Goal: Transaction & Acquisition: Purchase product/service

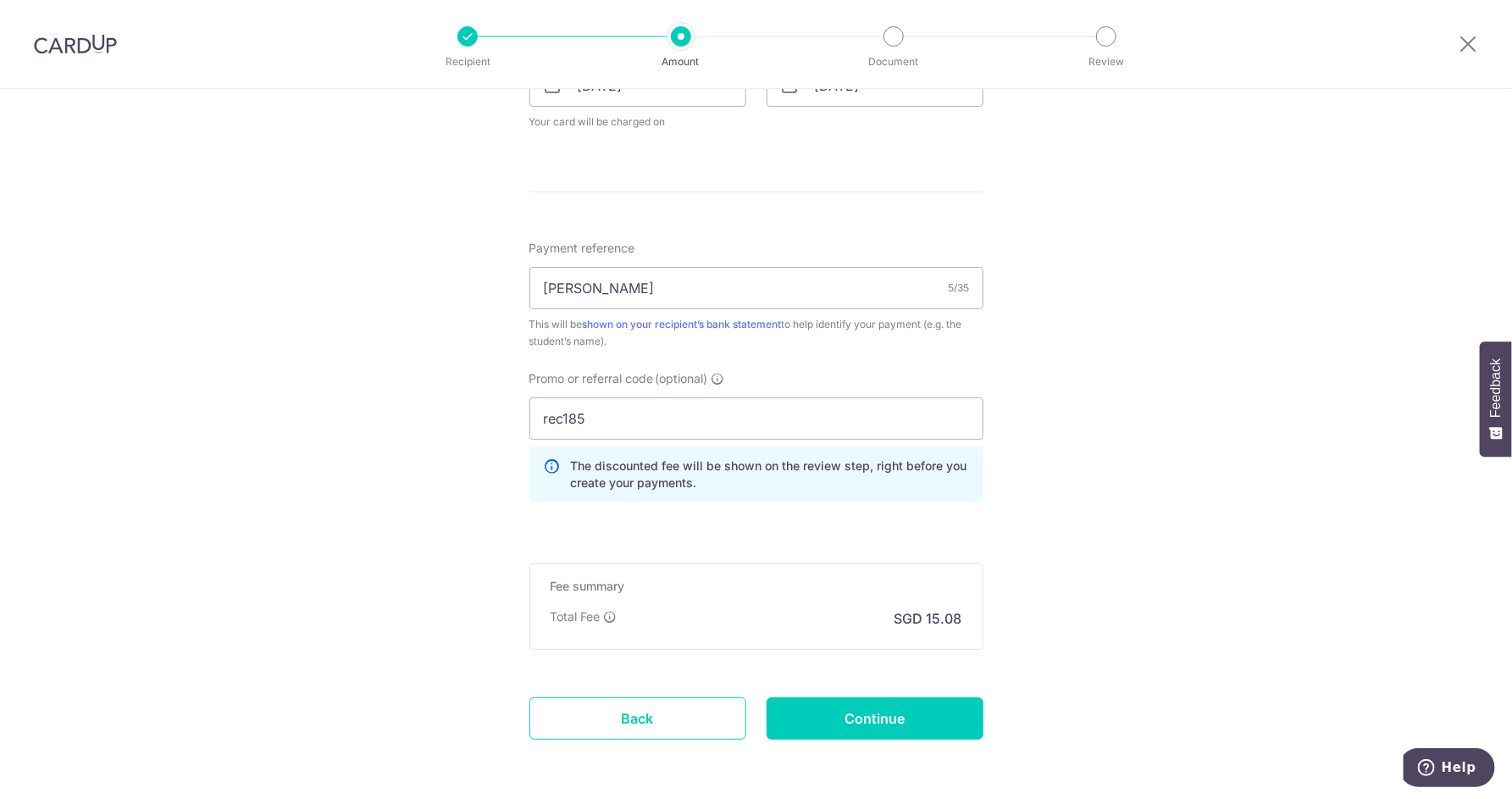
scroll to position [967, 0]
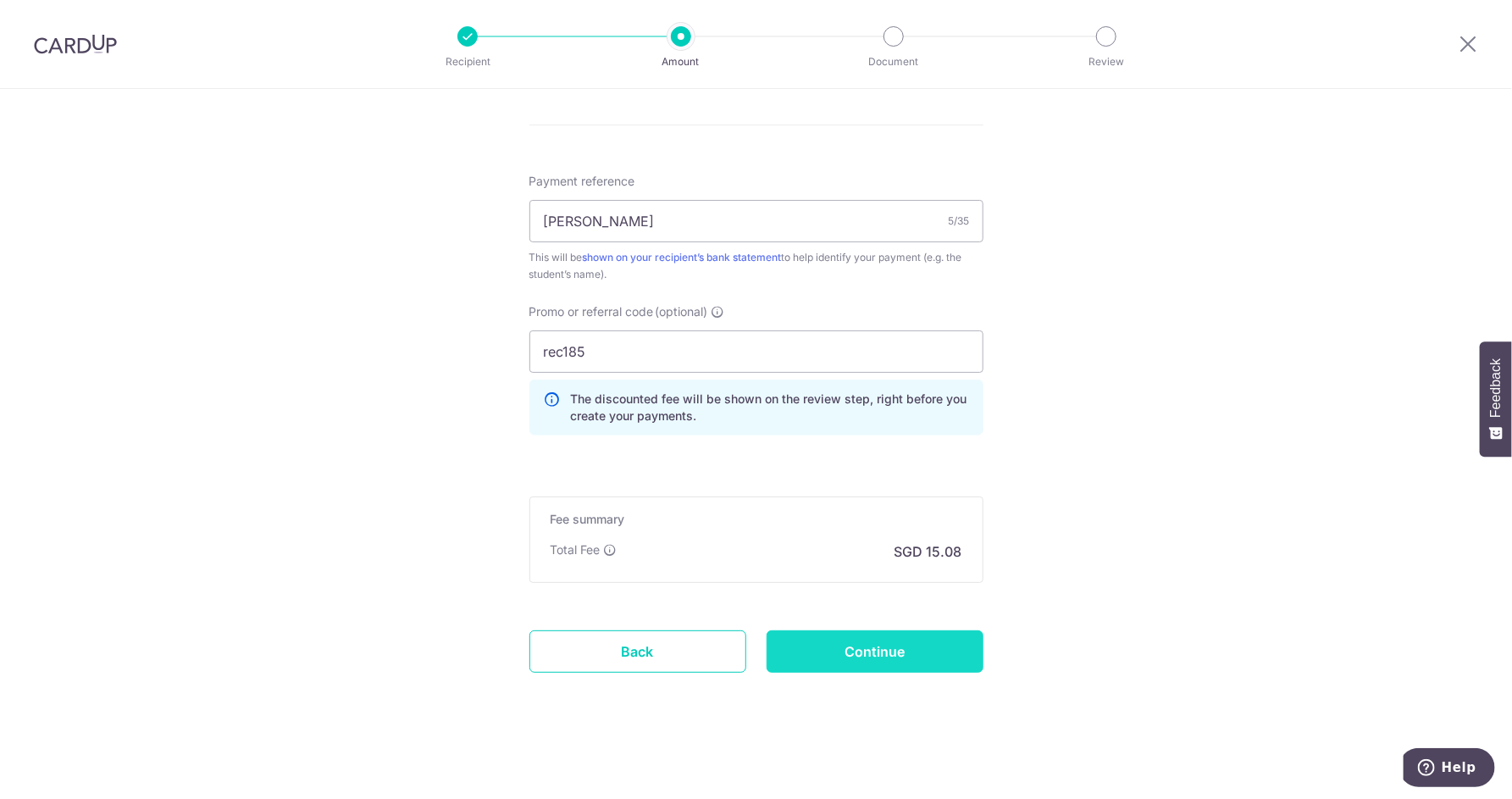
click at [845, 654] on input "Continue" at bounding box center [875, 651] width 217 height 42
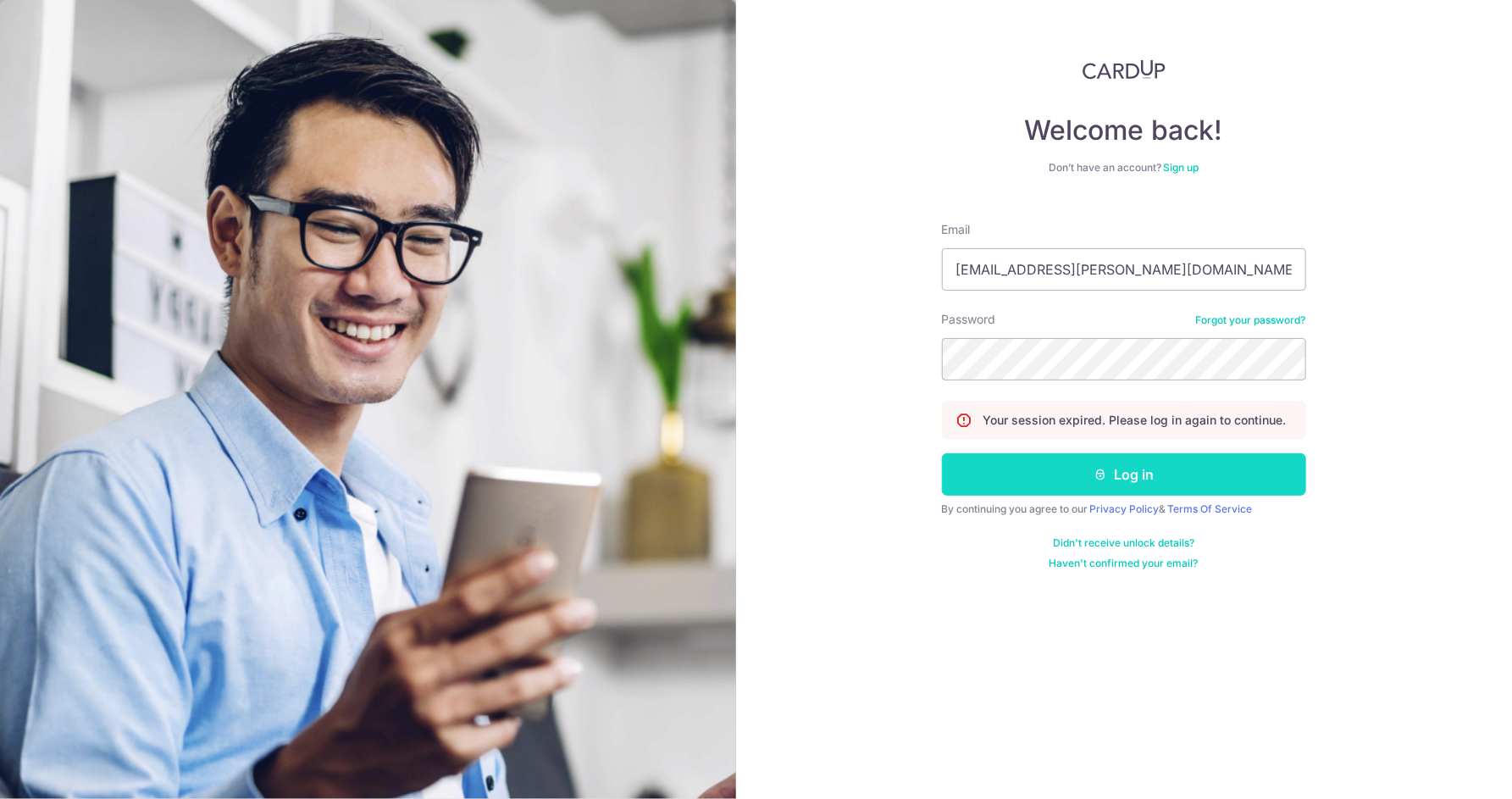
click at [1103, 485] on button "Log in" at bounding box center [1124, 474] width 364 height 42
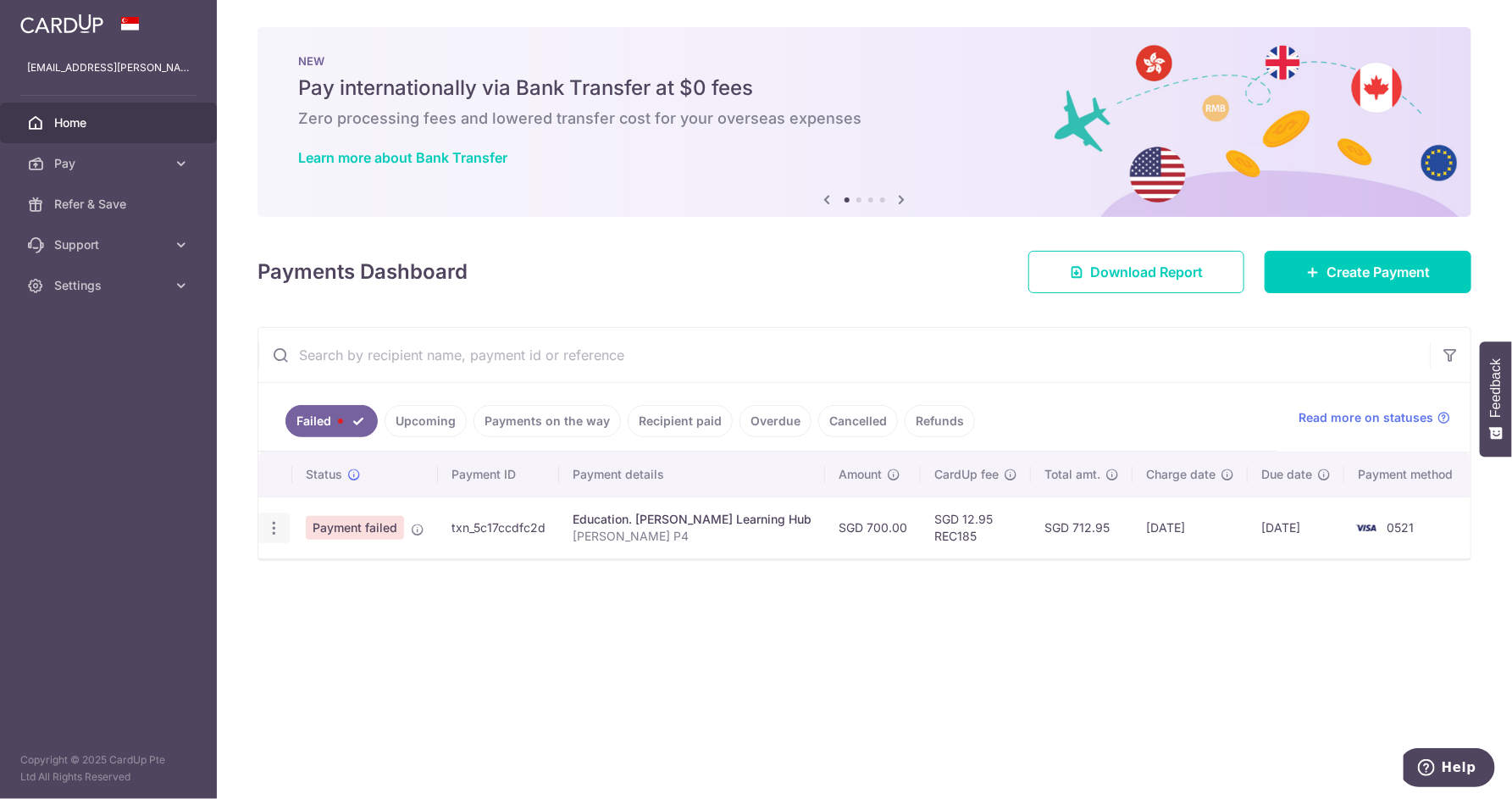
click at [279, 526] on icon "button" at bounding box center [274, 528] width 18 height 18
click at [307, 563] on link "Update payment" at bounding box center [347, 574] width 176 height 40
radio input "true"
type input "700.00"
type input "James P4"
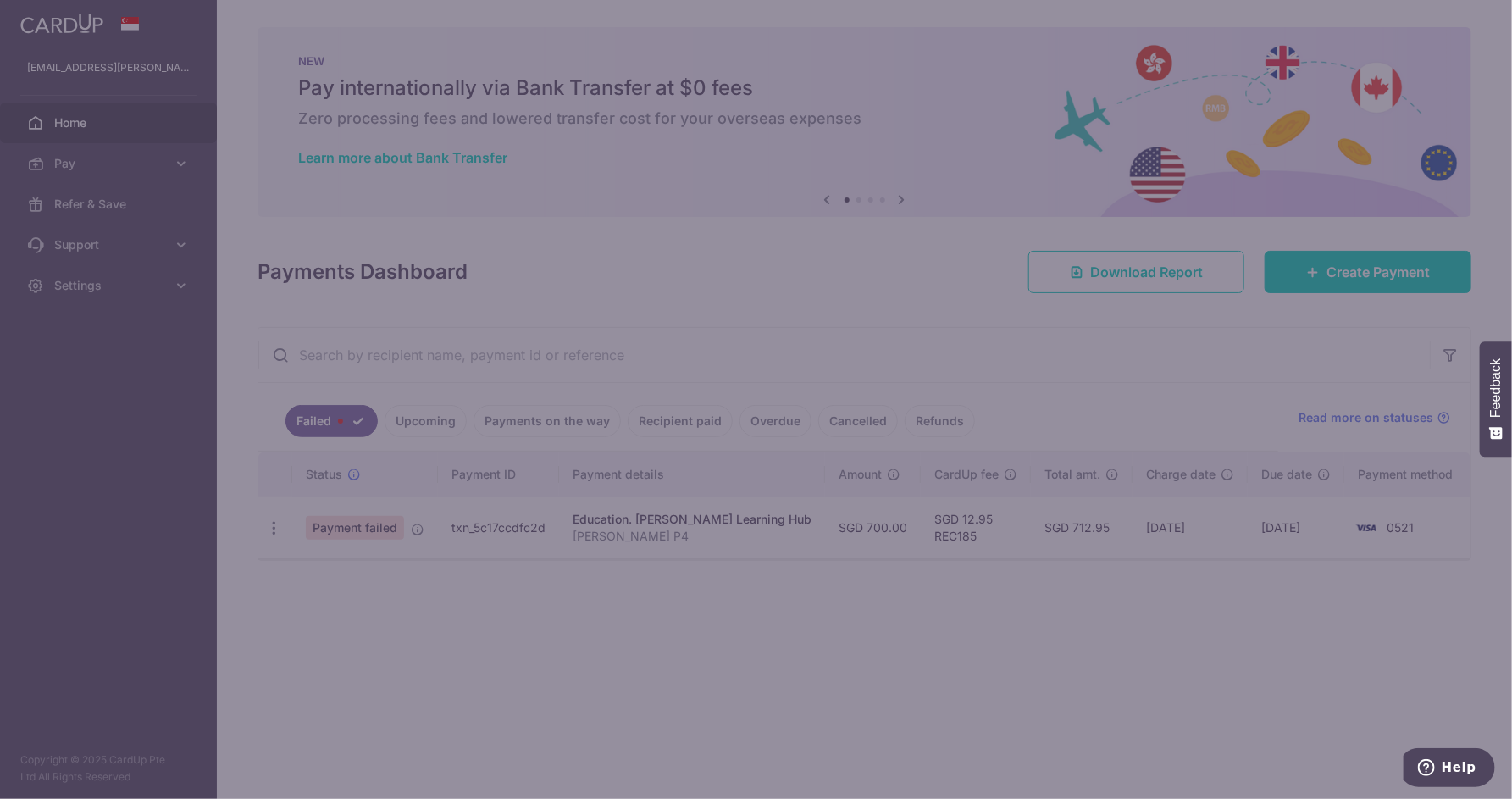
type input "REC185"
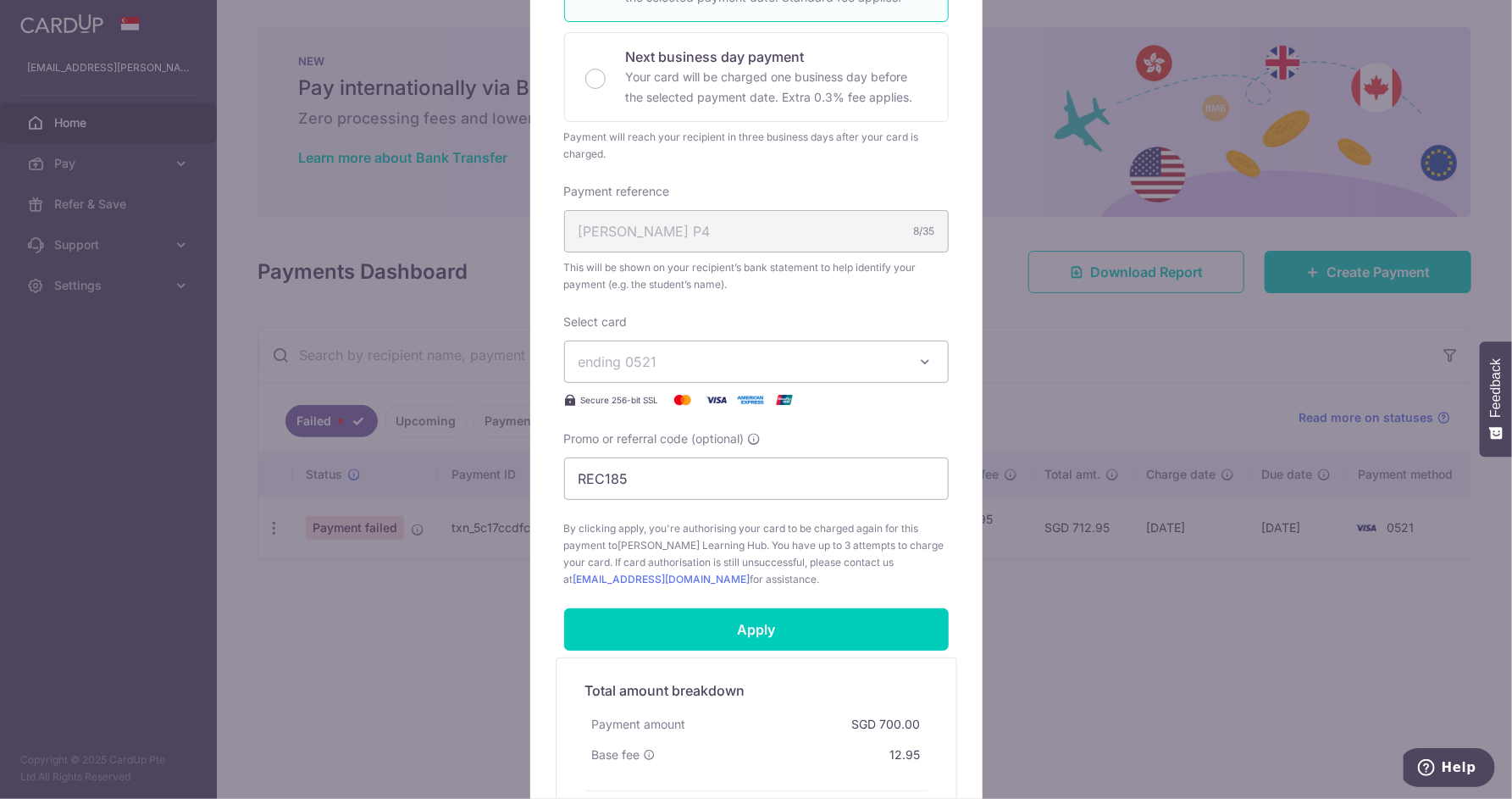
scroll to position [418, 0]
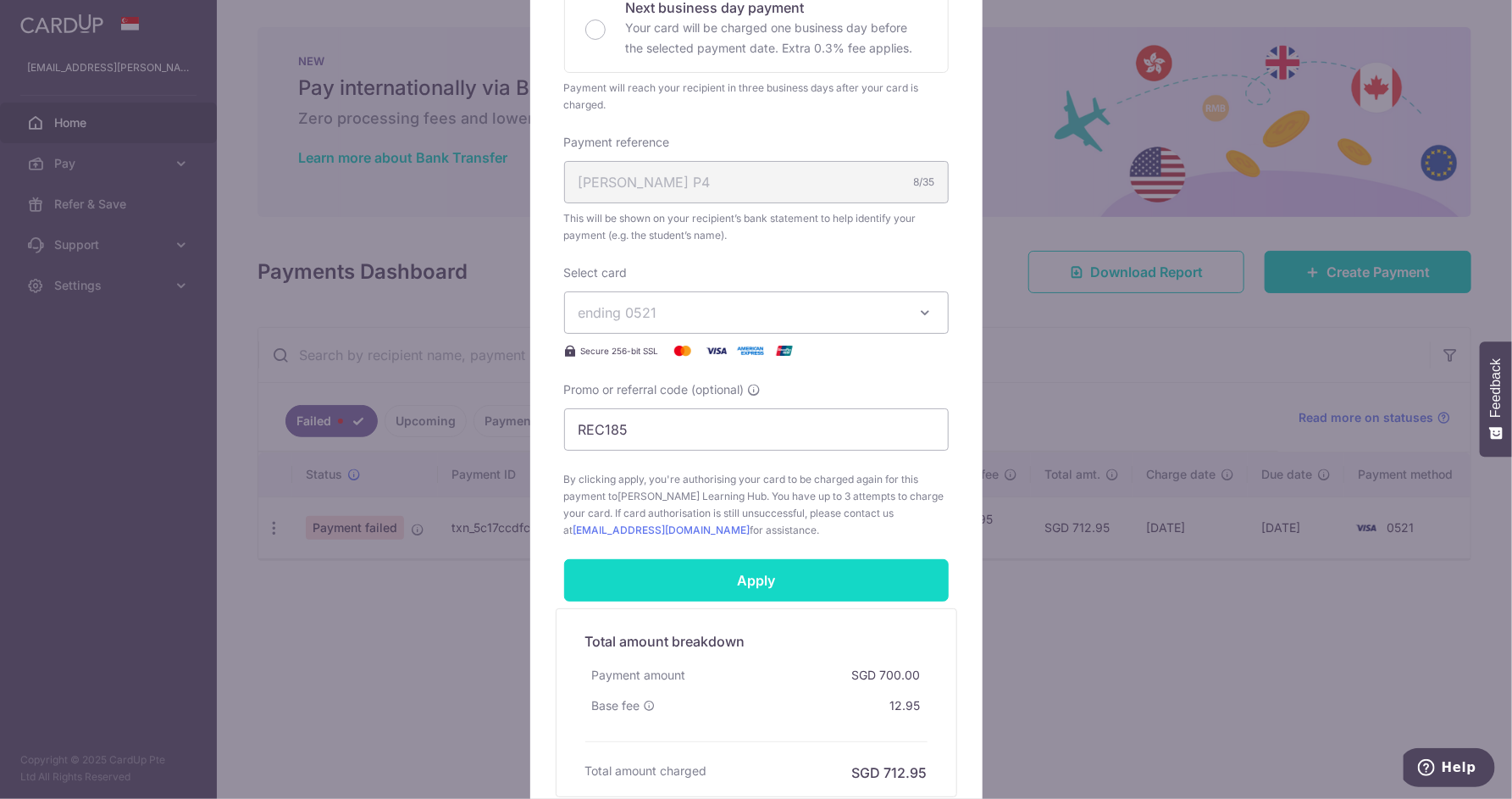
click at [766, 586] on input "Apply" at bounding box center [756, 580] width 384 height 42
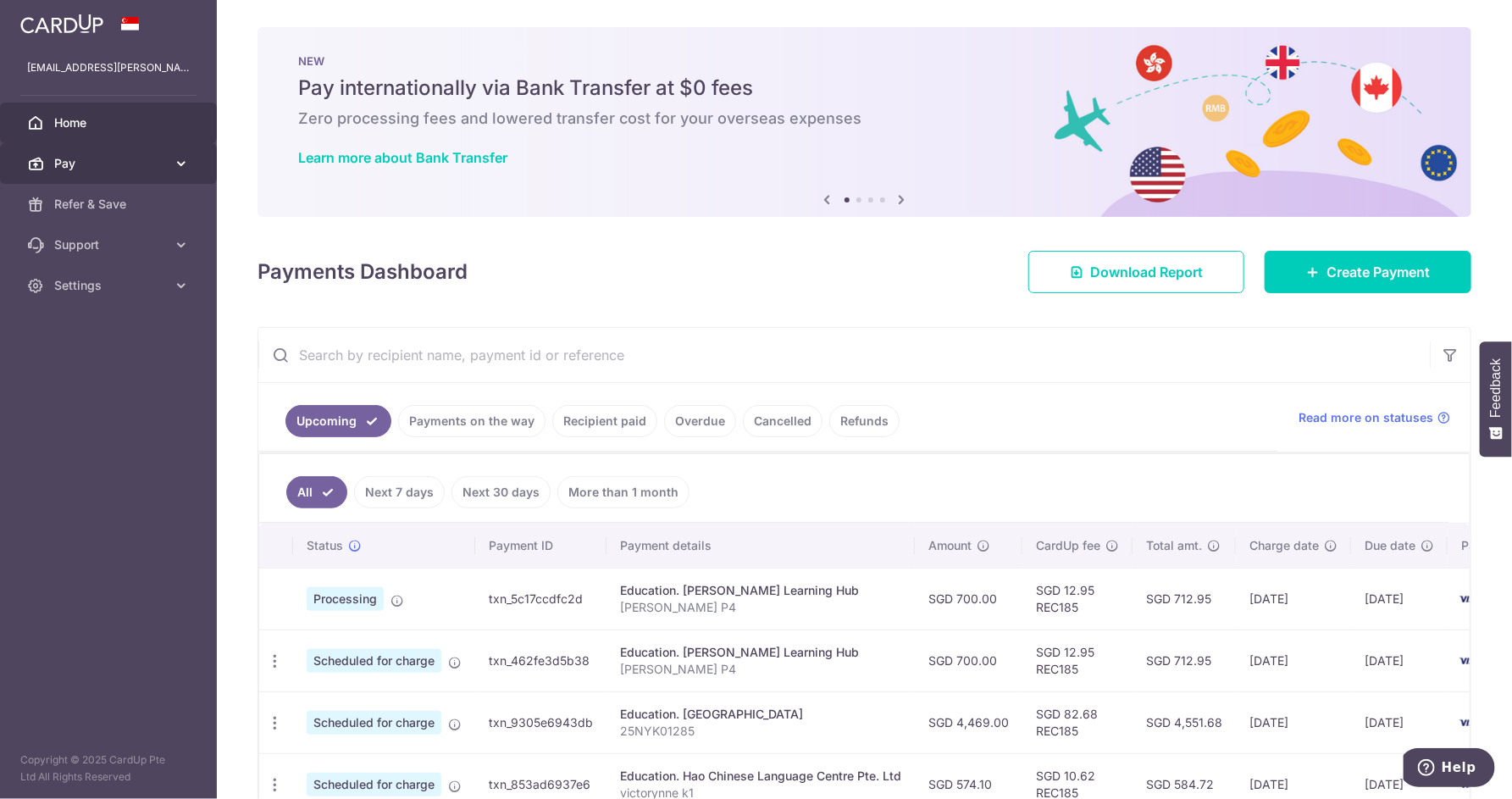
click at [146, 165] on span "Pay" at bounding box center [110, 163] width 111 height 17
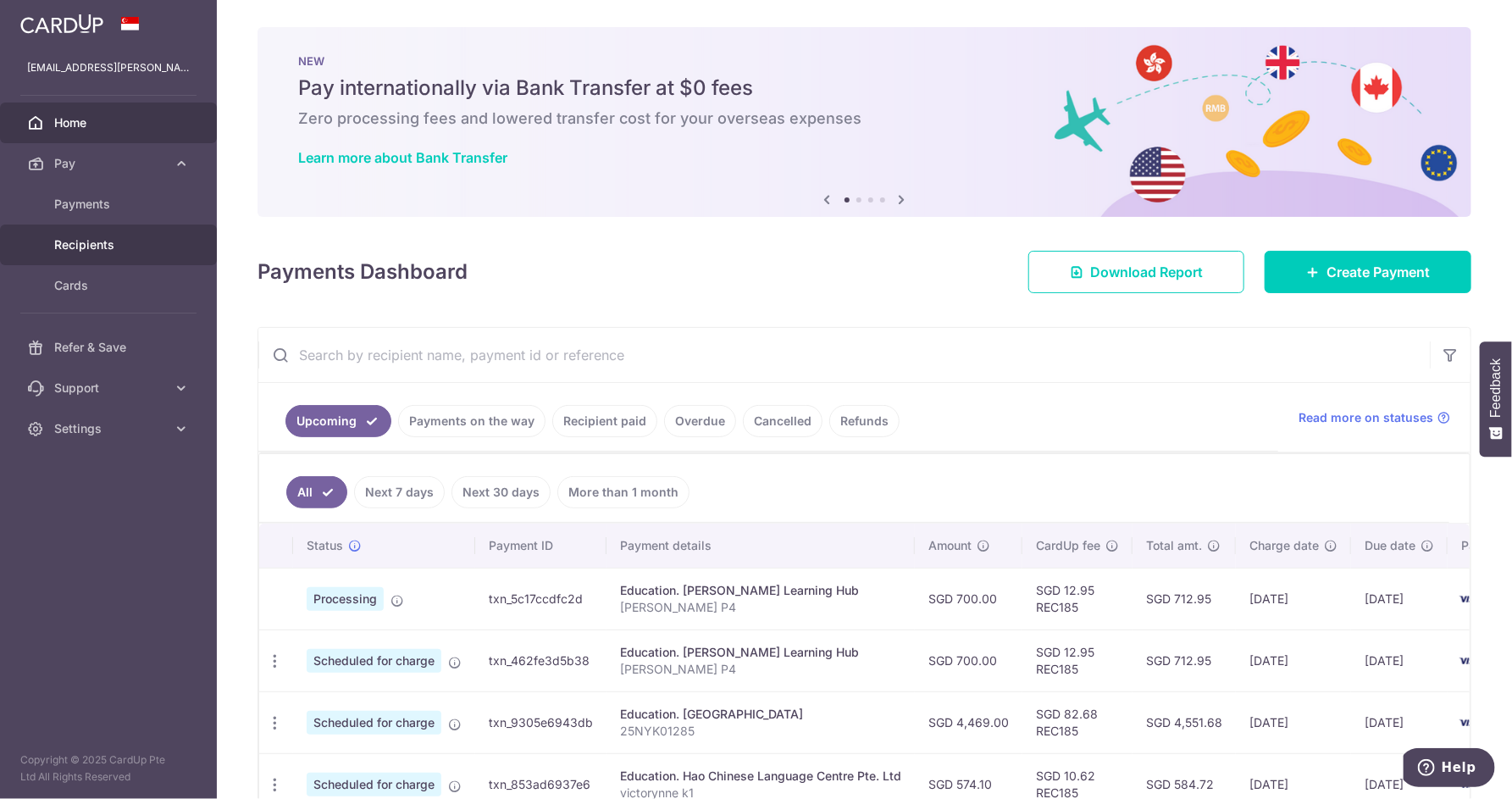
click at [115, 240] on span "Recipients" at bounding box center [110, 245] width 111 height 17
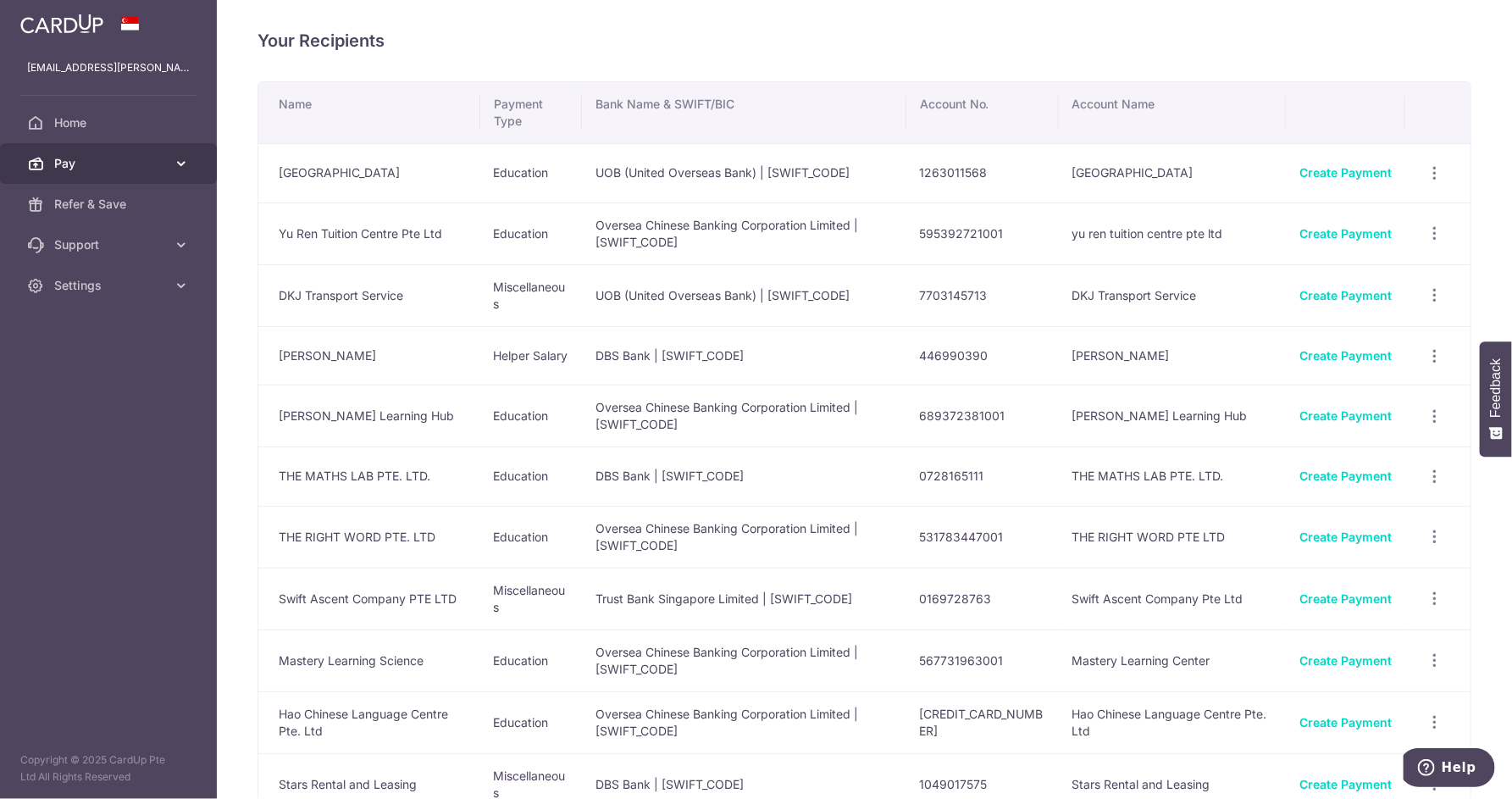
click at [111, 154] on link "Pay" at bounding box center [109, 163] width 217 height 40
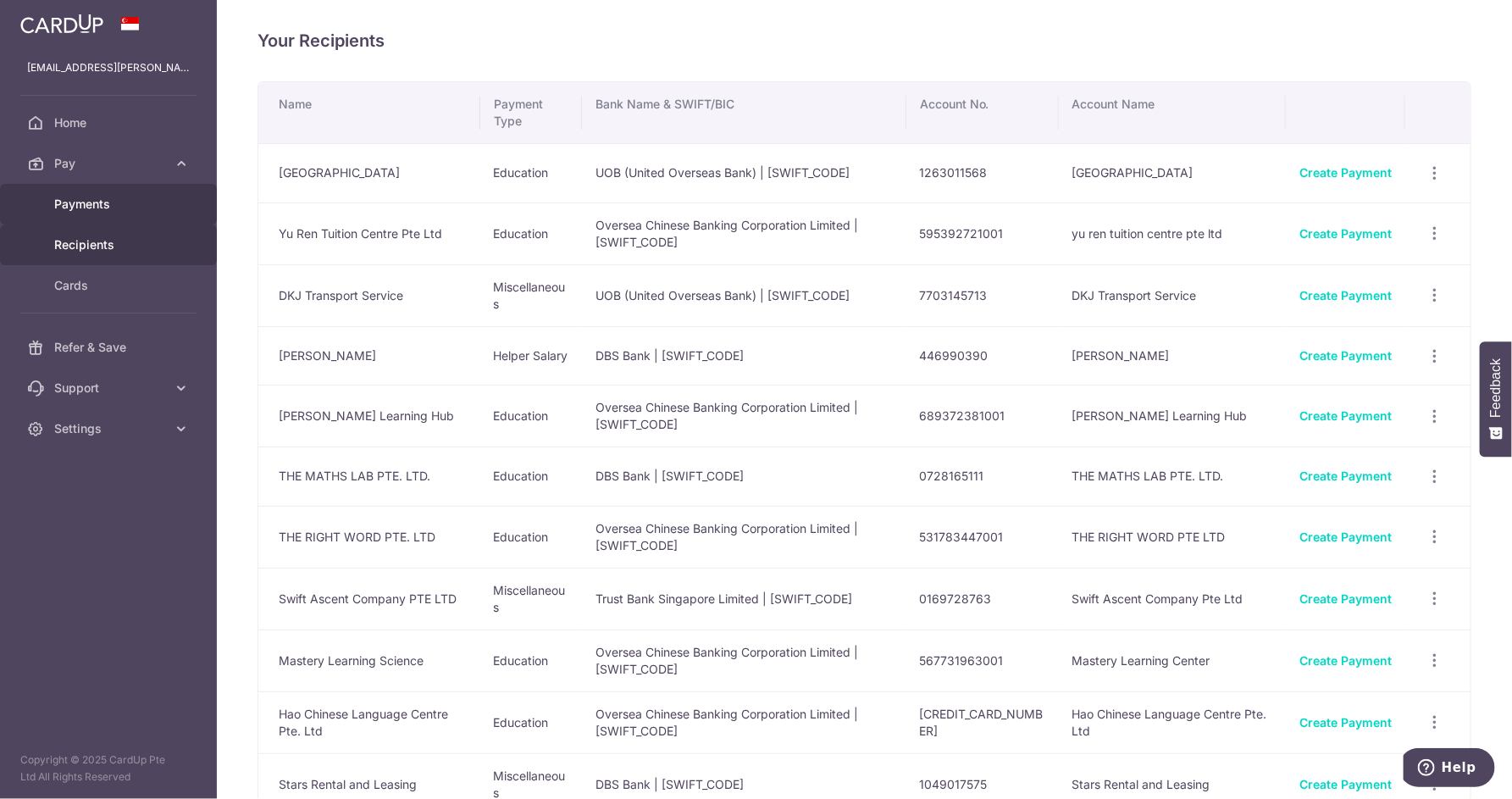
click at [148, 206] on span "Payments" at bounding box center [110, 205] width 111 height 17
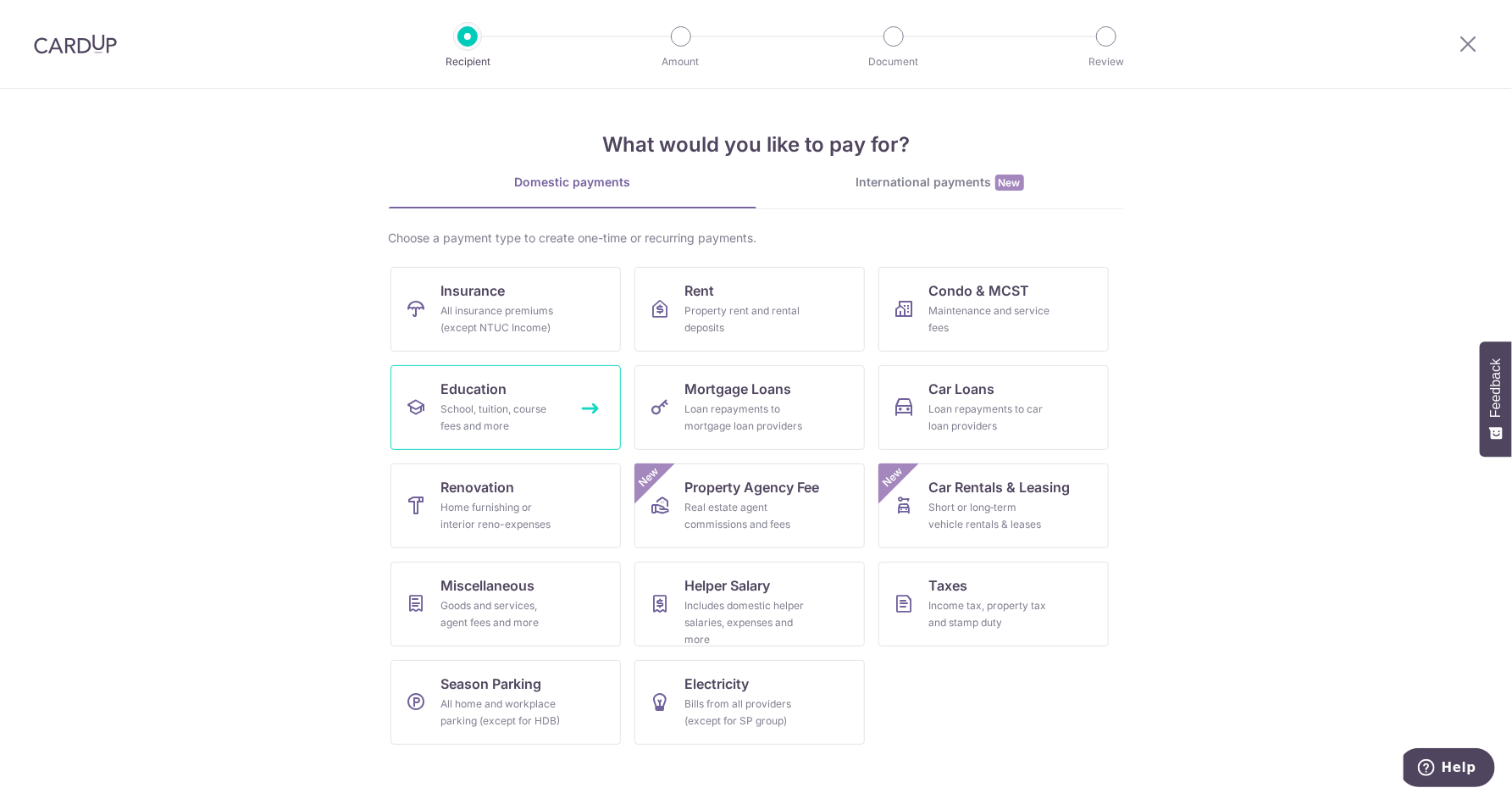
click at [477, 407] on div "School, tuition, course fees and more" at bounding box center [502, 417] width 122 height 34
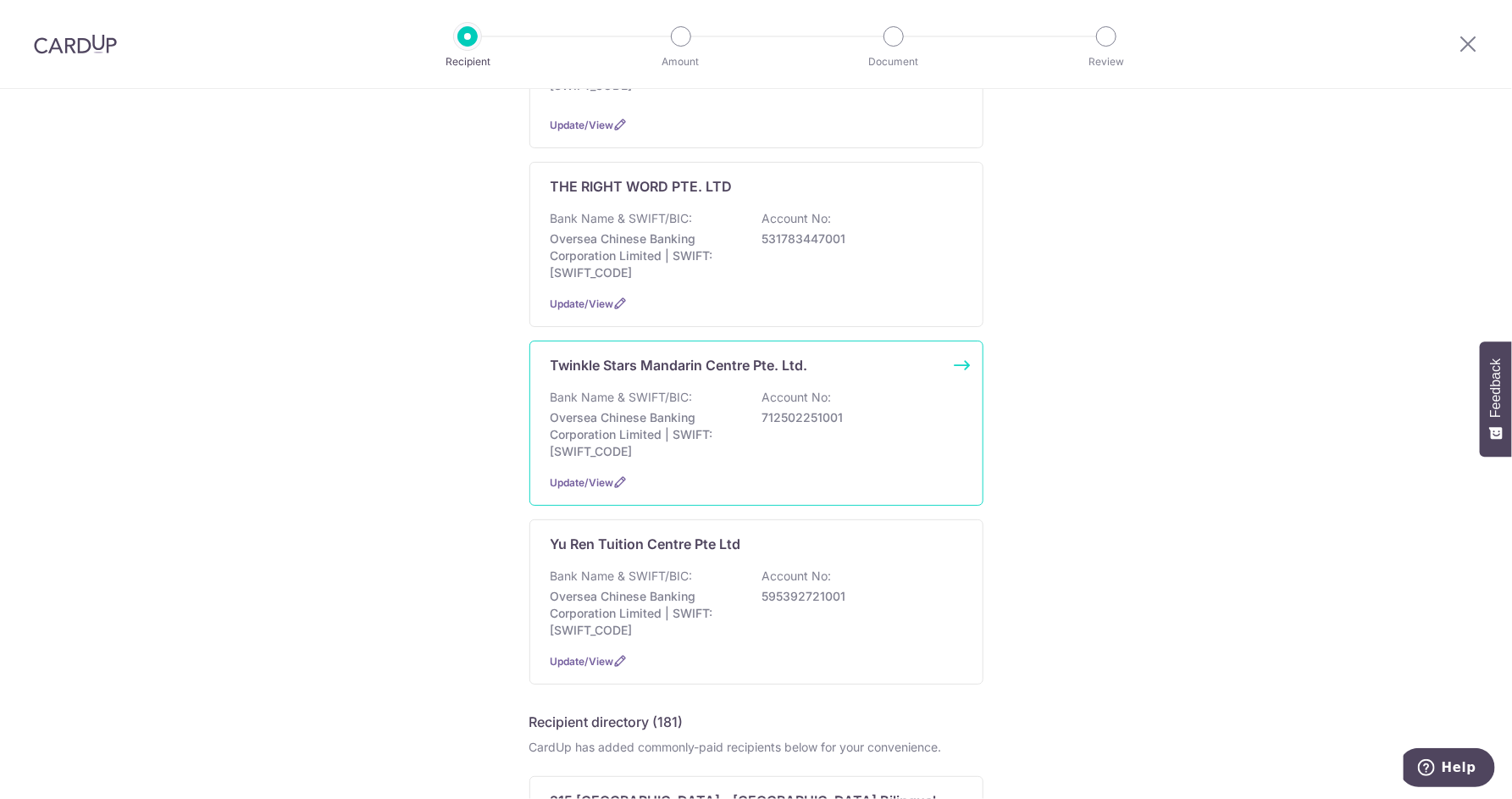
scroll to position [1336, 0]
click at [649, 458] on p "Oversea Chinese Banking Corporation Limited | SWIFT: OCBCSGSGXXX" at bounding box center [646, 432] width 190 height 51
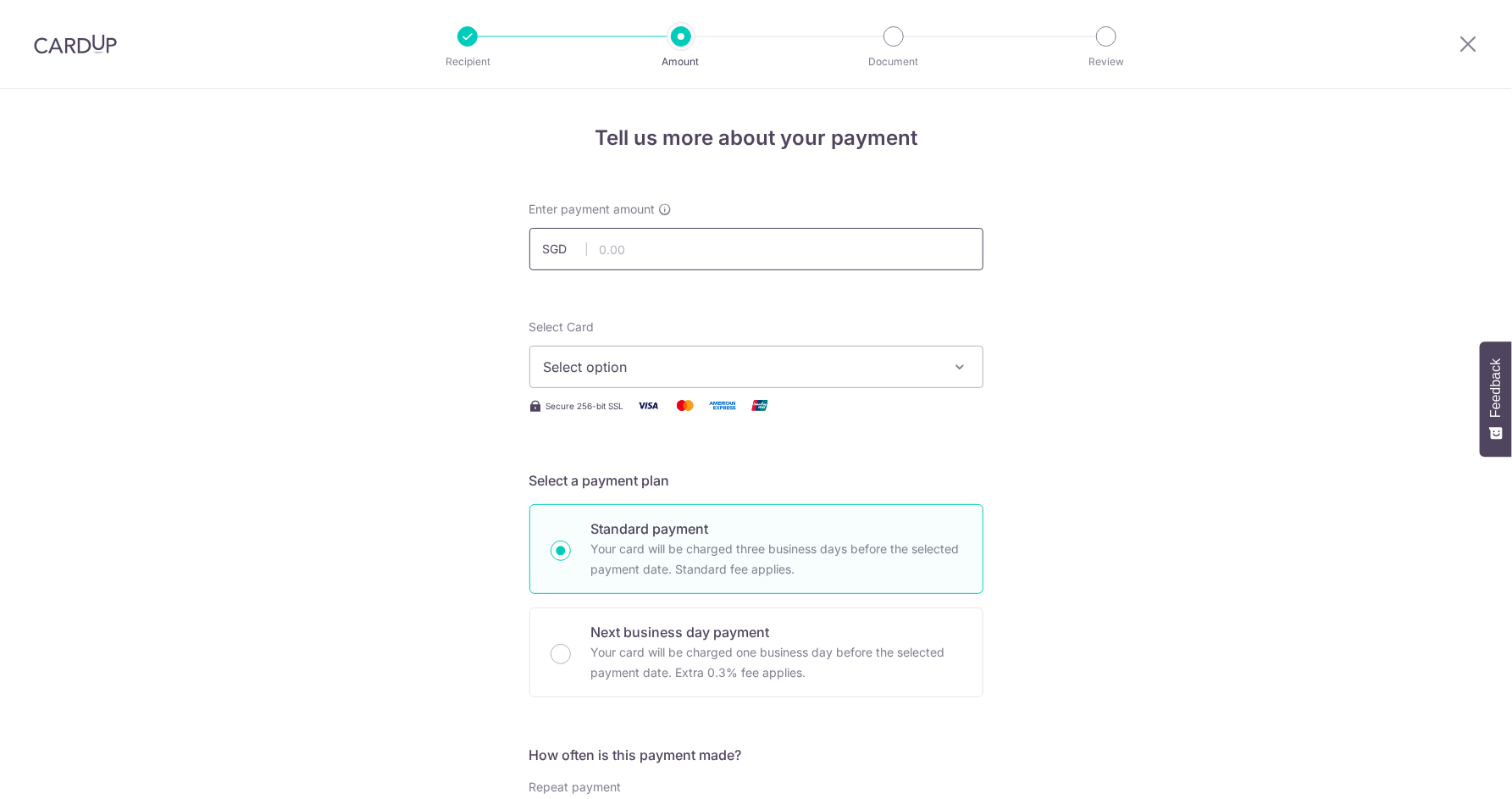
click at [685, 247] on input "text" at bounding box center [756, 249] width 454 height 42
click at [681, 248] on input "text" at bounding box center [756, 249] width 454 height 42
type input "580.00"
click at [736, 362] on span "Select option" at bounding box center [741, 366] width 395 height 20
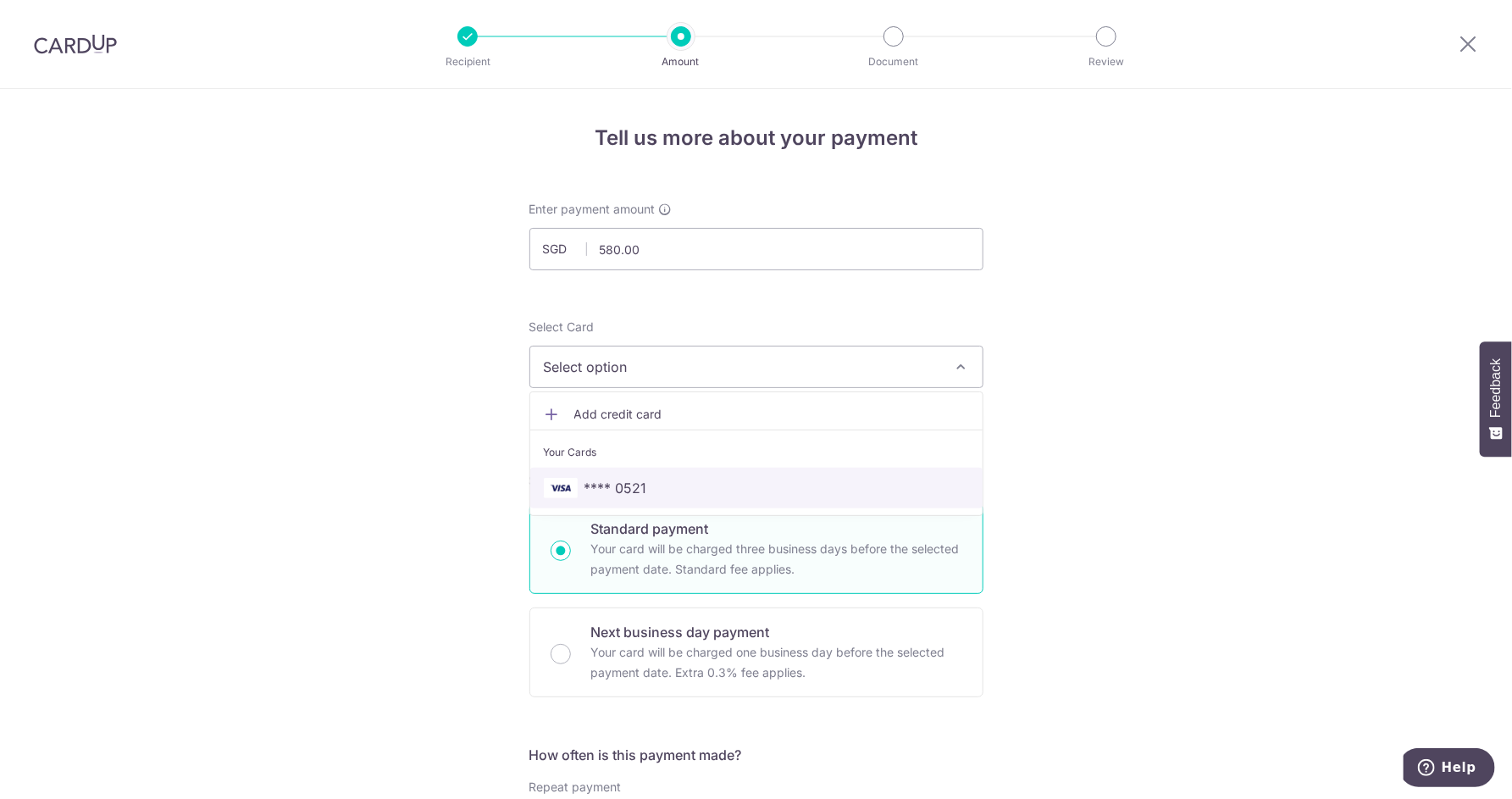
click at [692, 493] on span "**** 0521" at bounding box center [756, 487] width 426 height 20
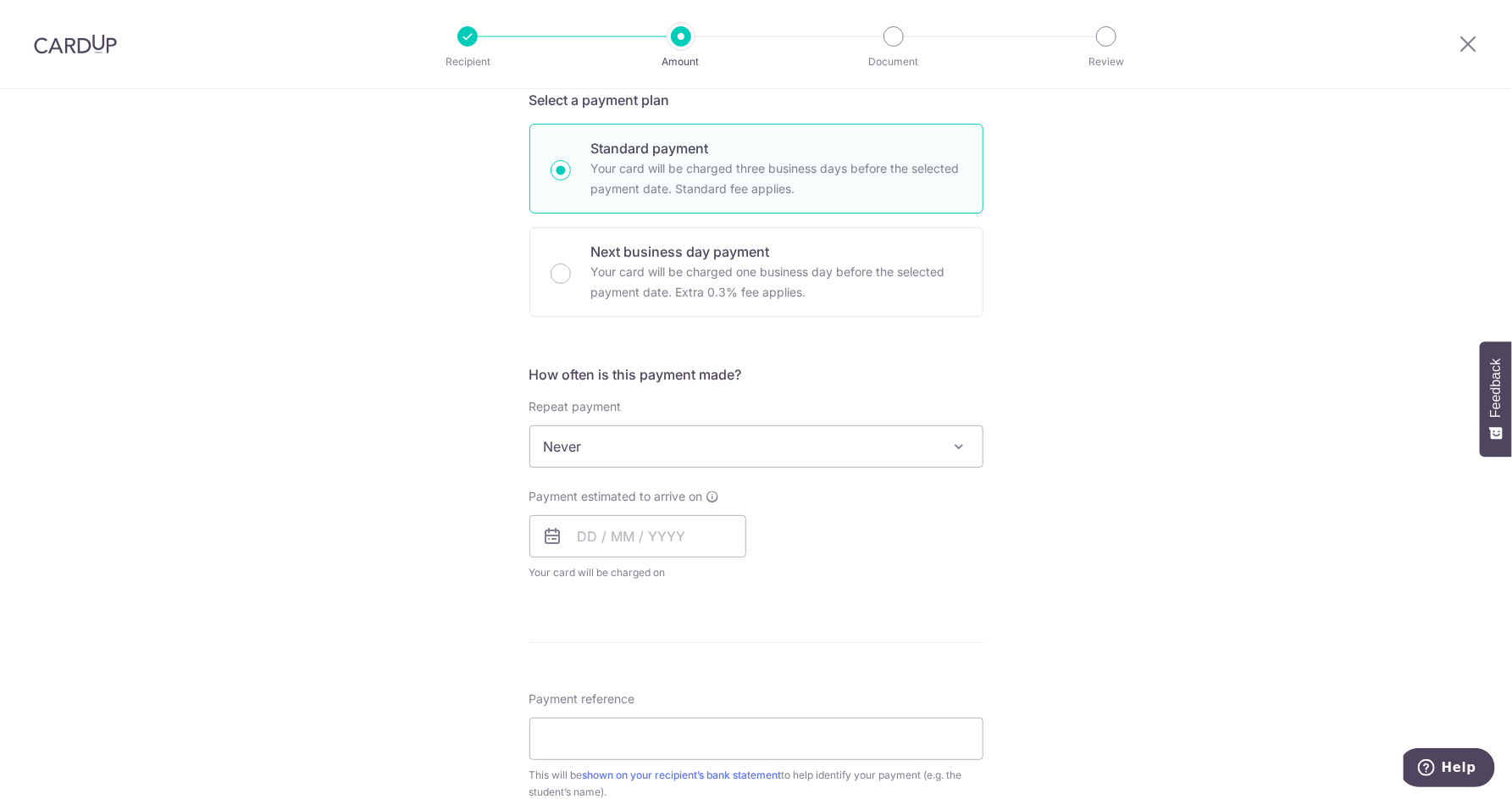
scroll to position [418, 0]
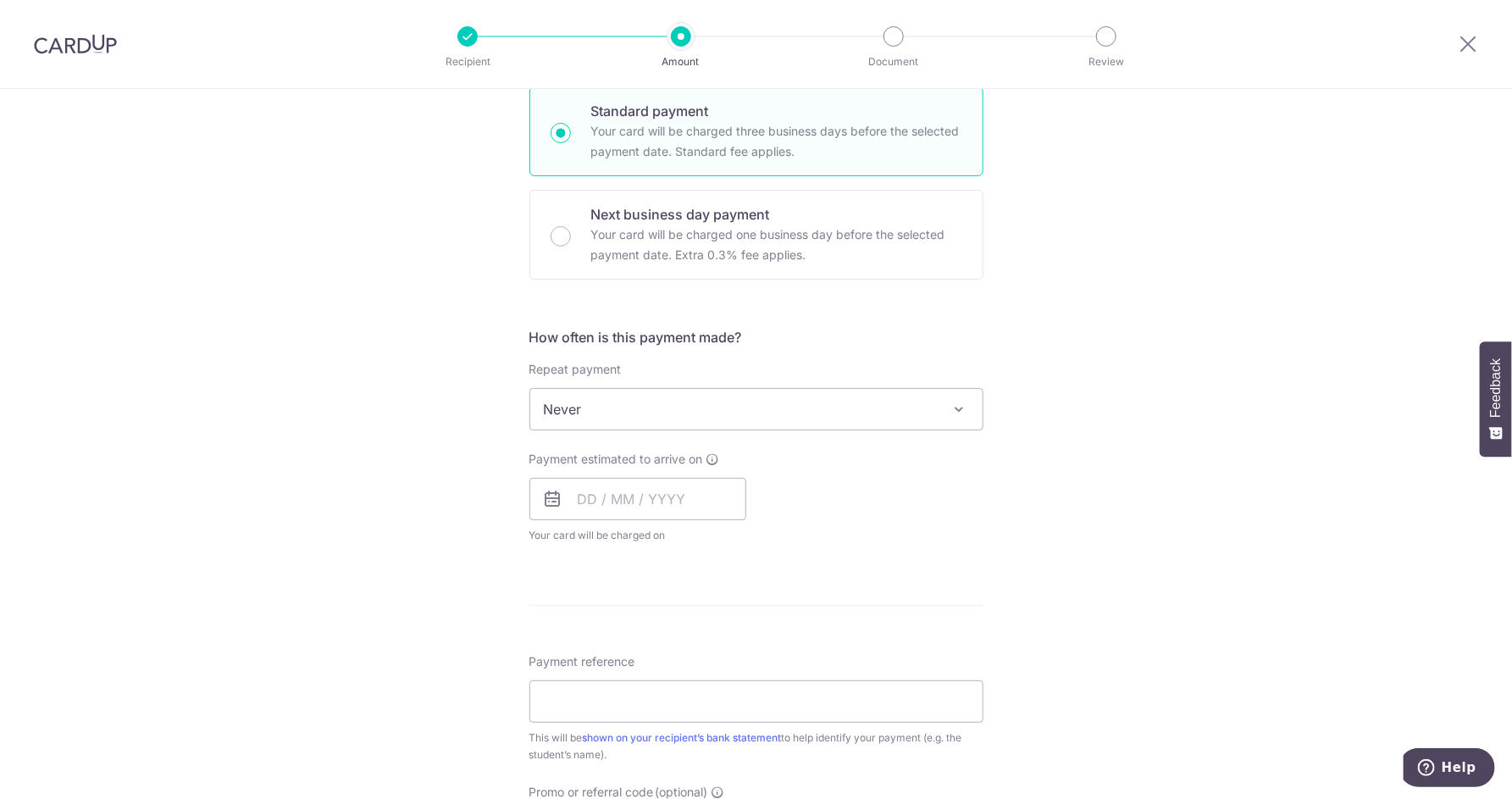
click at [829, 415] on span "Never" at bounding box center [756, 409] width 452 height 40
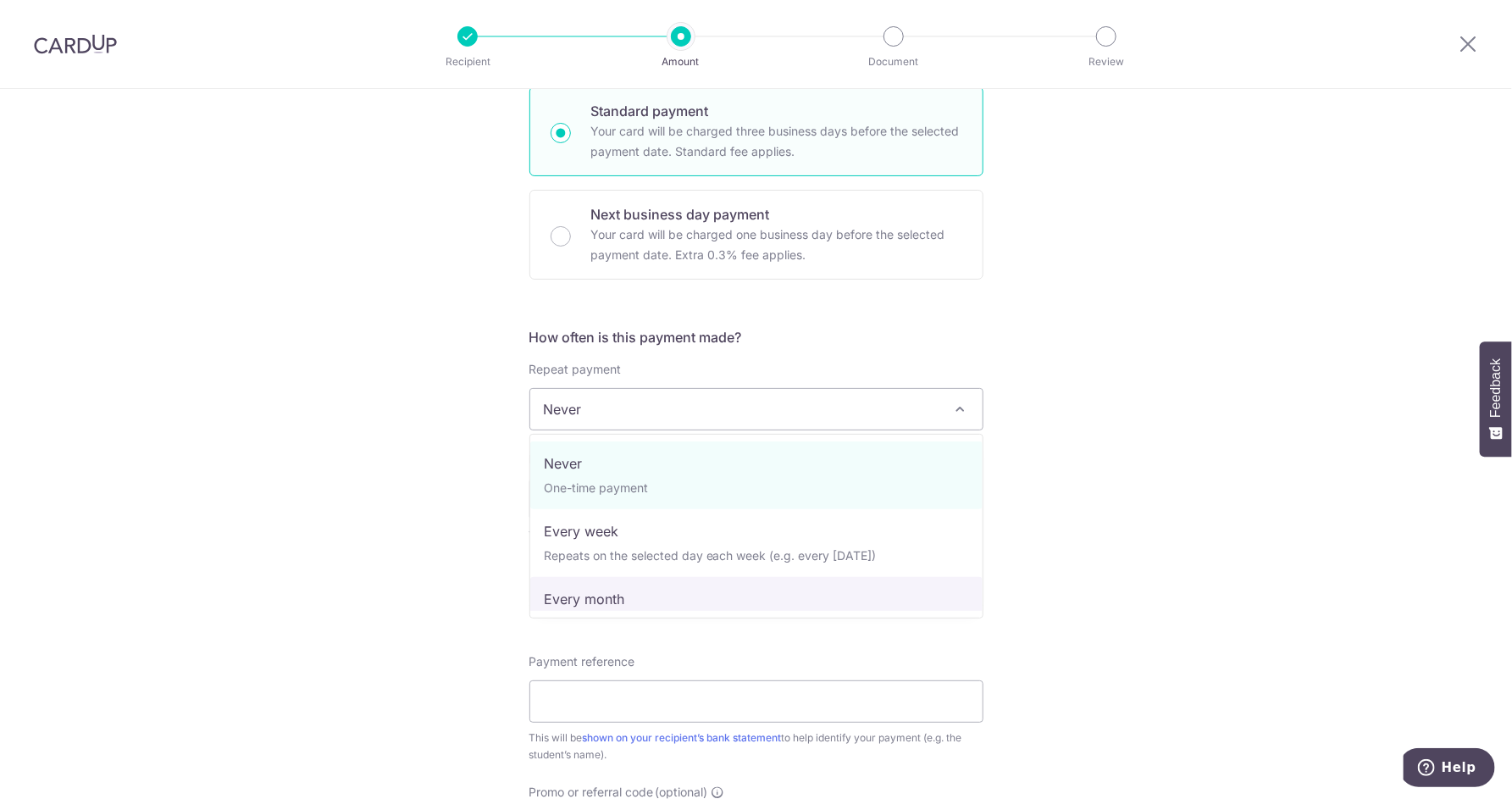
select select "3"
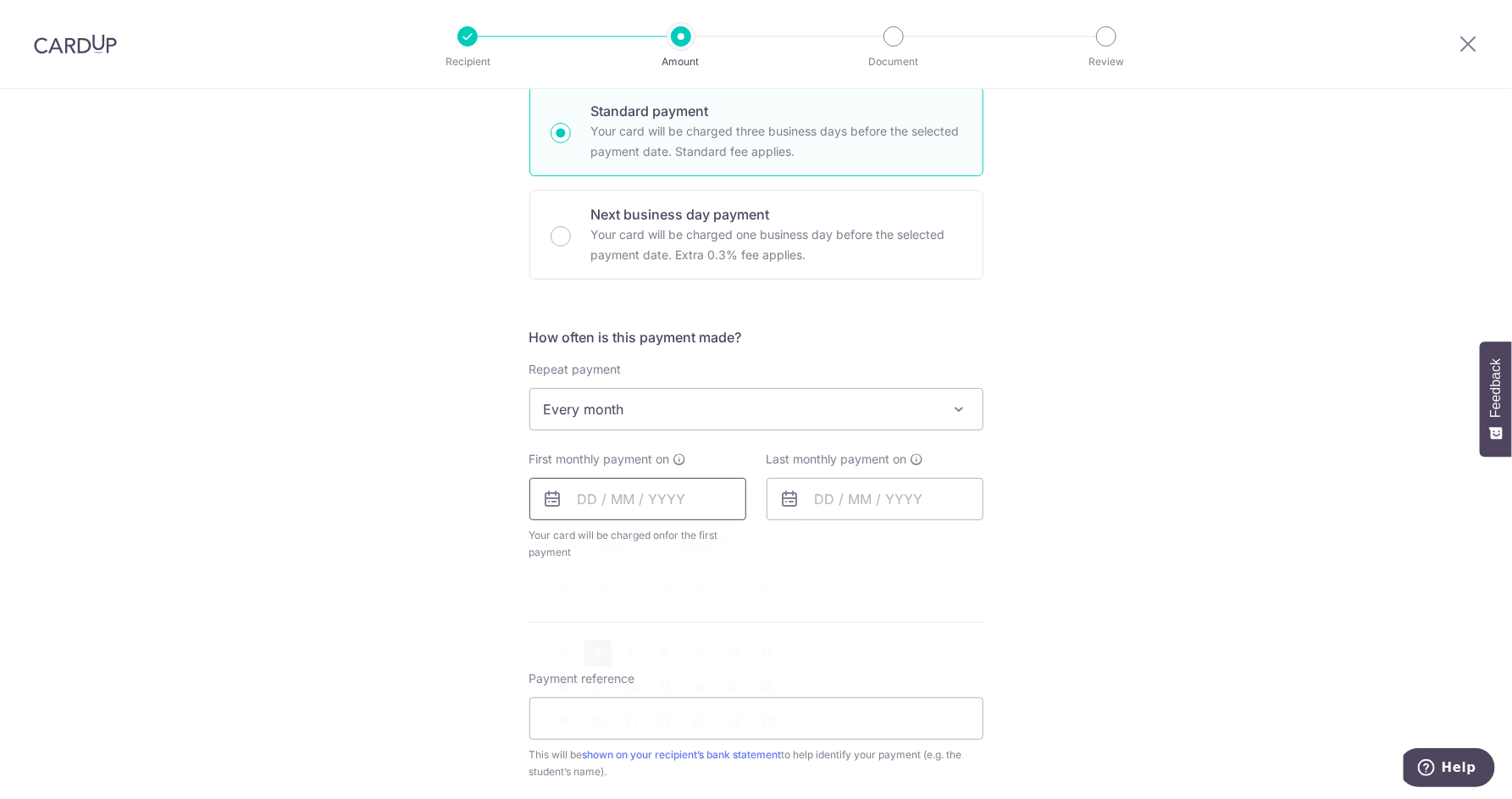
click at [646, 505] on input "text" at bounding box center [638, 498] width 217 height 42
click at [597, 649] on link "6" at bounding box center [598, 653] width 27 height 27
type input "[DATE]"
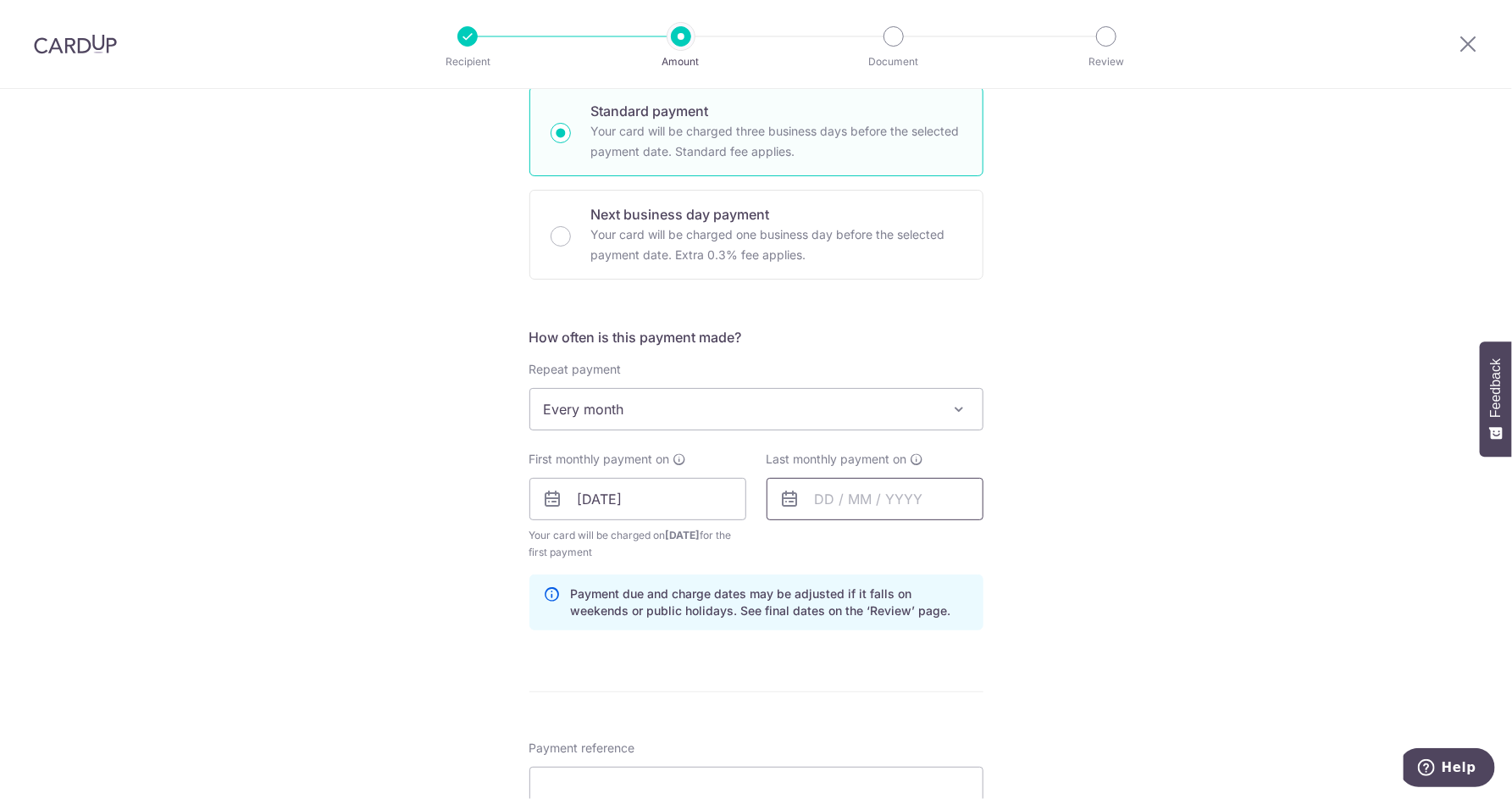
click at [841, 496] on input "text" at bounding box center [875, 498] width 217 height 42
click at [1002, 540] on link "Next" at bounding box center [1006, 545] width 20 height 20
click at [800, 547] on link "Prev" at bounding box center [797, 545] width 20 height 20
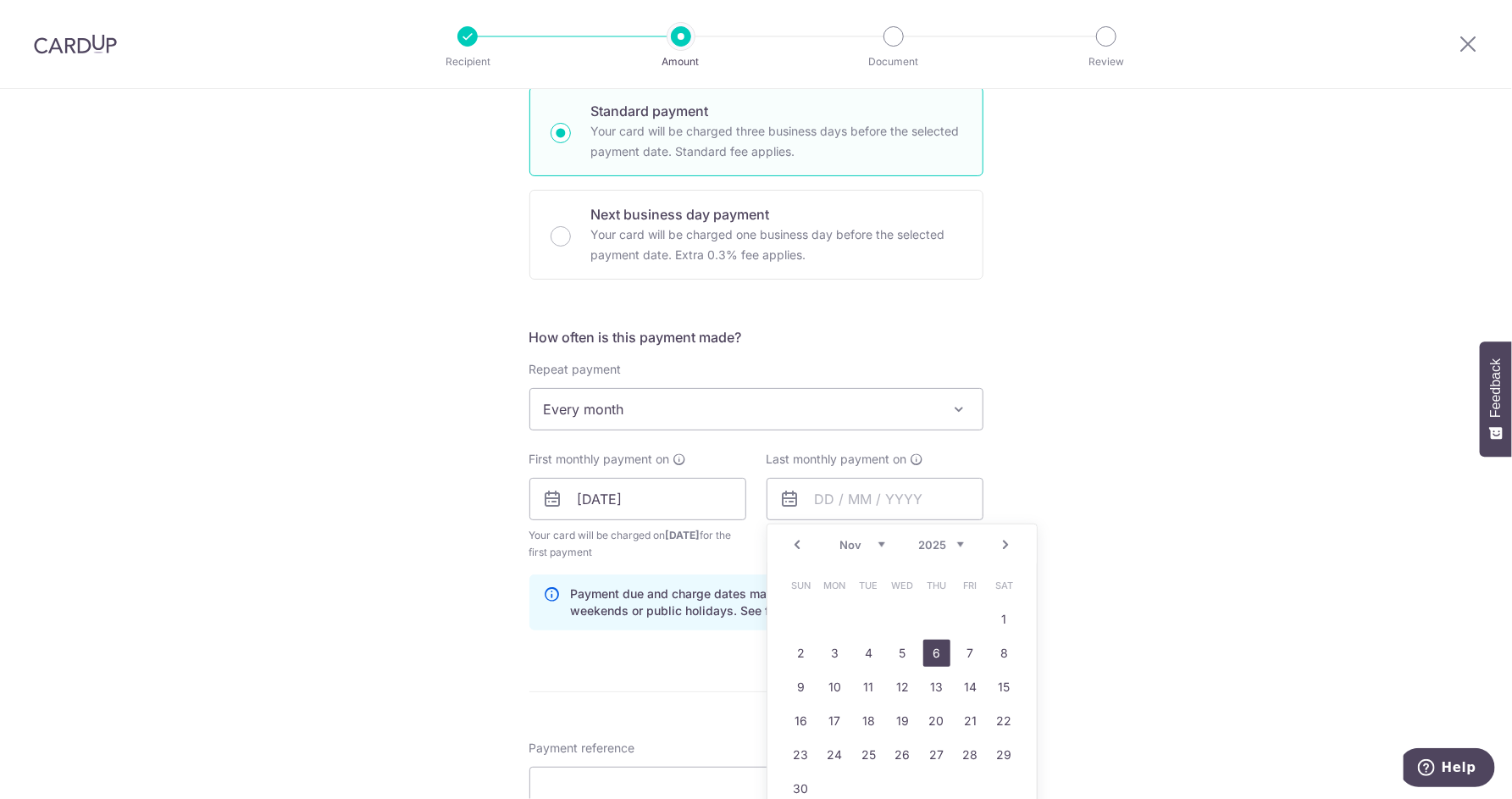
click at [944, 660] on link "6" at bounding box center [937, 653] width 27 height 27
click at [914, 504] on input "[DATE]" at bounding box center [875, 498] width 217 height 42
click at [1008, 549] on link "Next" at bounding box center [1006, 545] width 20 height 20
click at [1000, 615] on link "6" at bounding box center [1005, 619] width 27 height 27
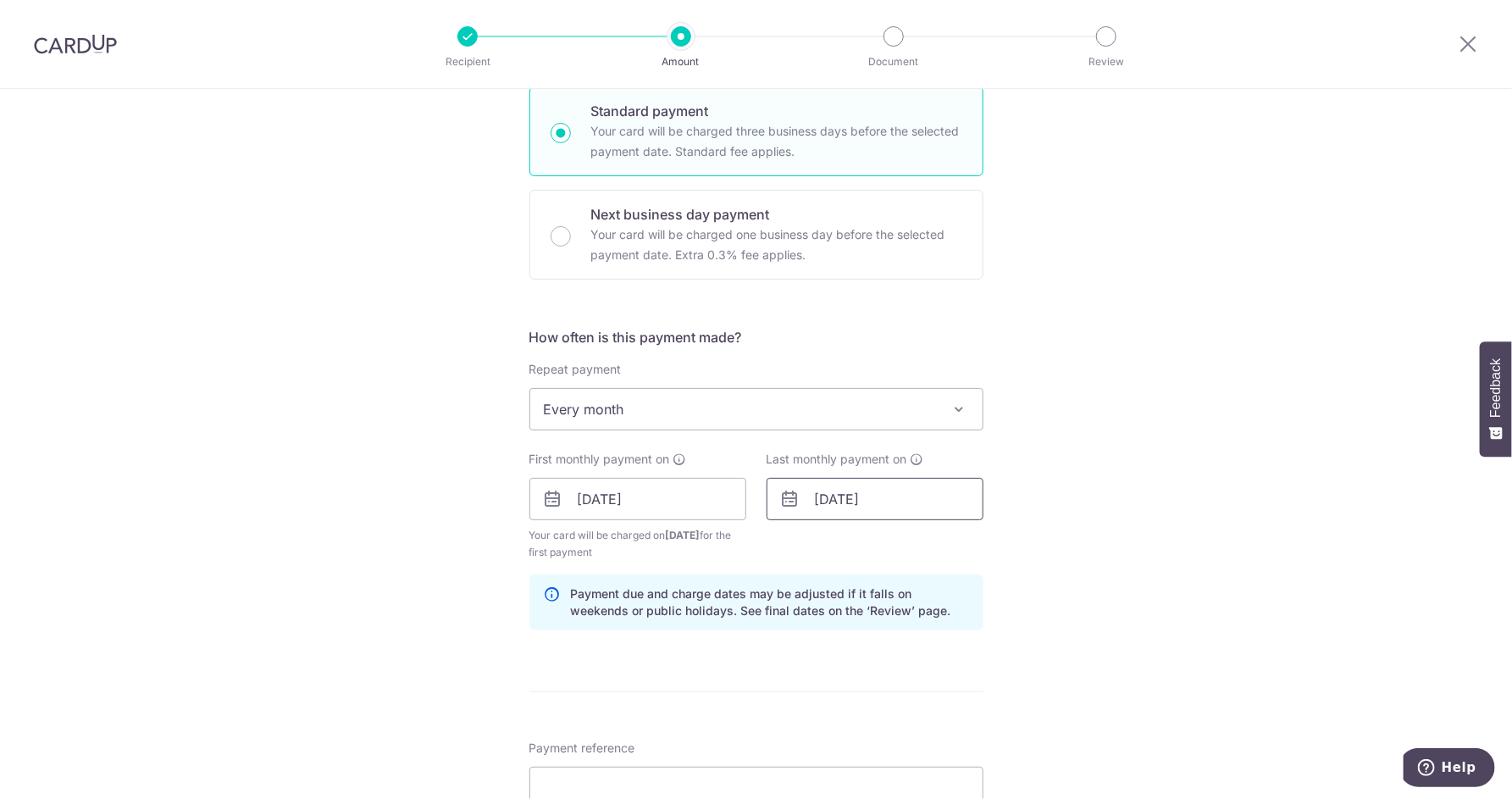
click at [917, 501] on input "06/12/2025" at bounding box center [875, 498] width 217 height 42
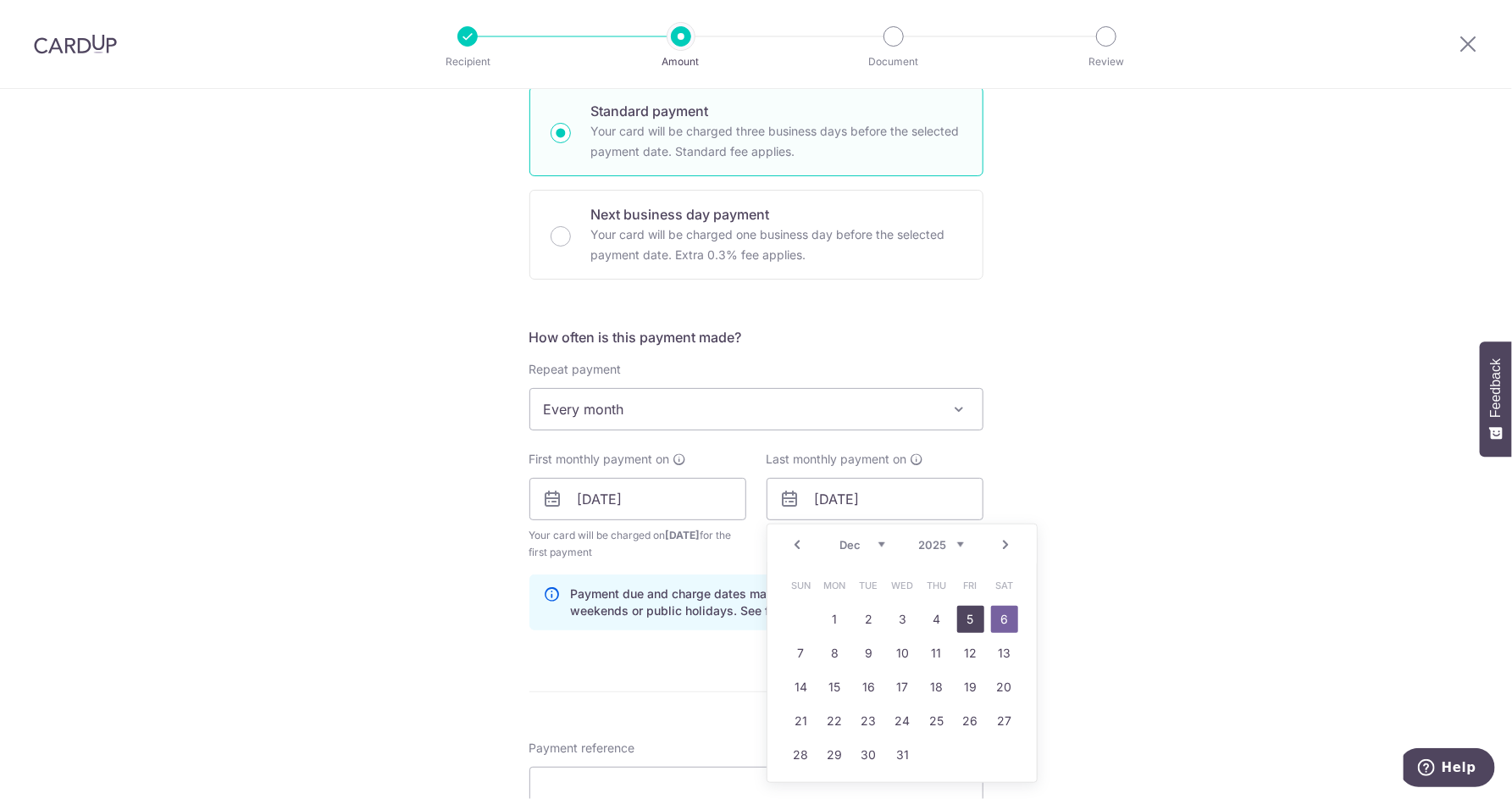
click at [981, 619] on link "5" at bounding box center [971, 619] width 27 height 27
type input "05/12/2025"
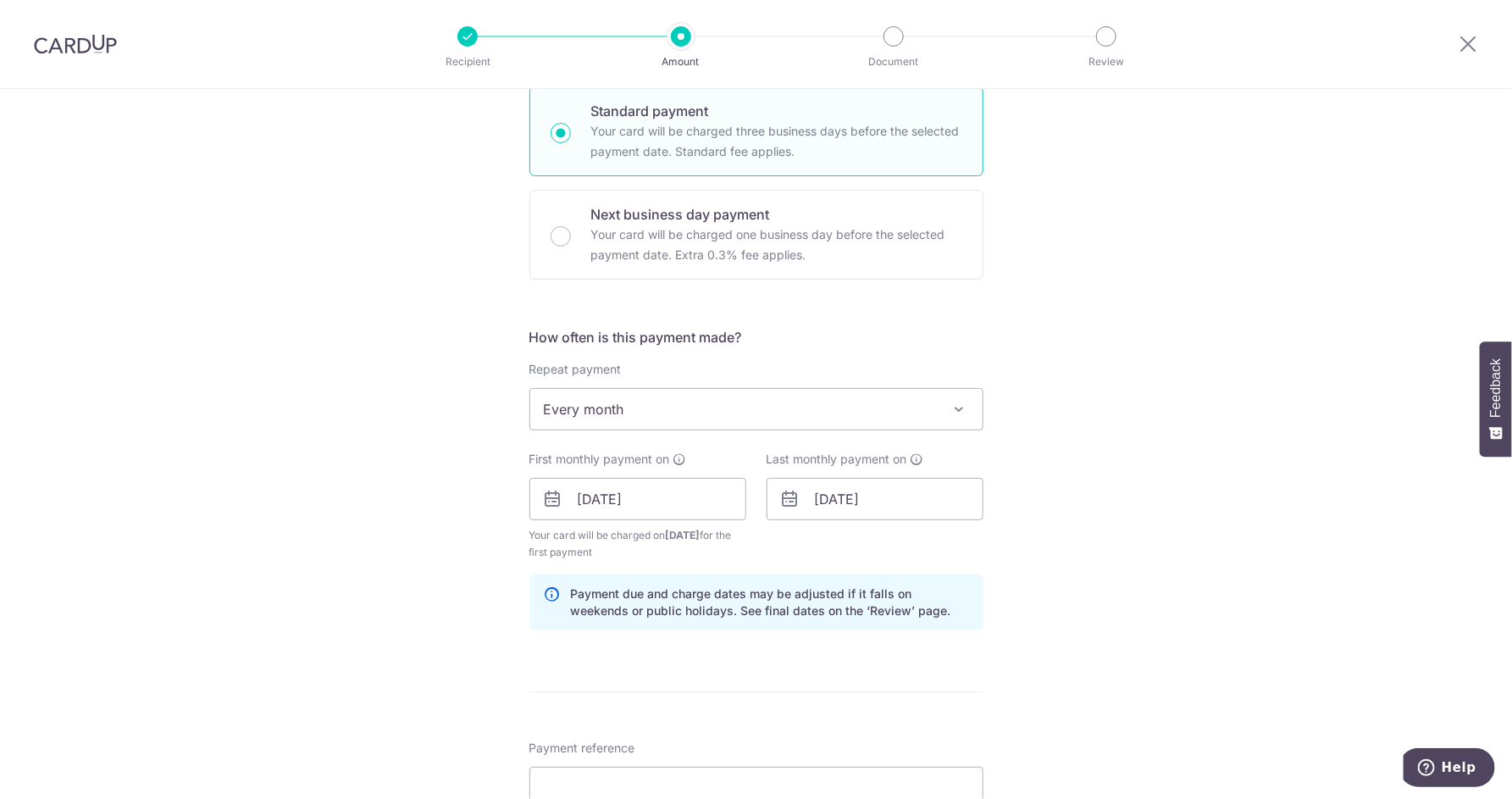
click at [1028, 569] on div "Tell us more about your payment Enter payment amount SGD 580.00 580.00 Select C…" at bounding box center [756, 480] width 1512 height 1618
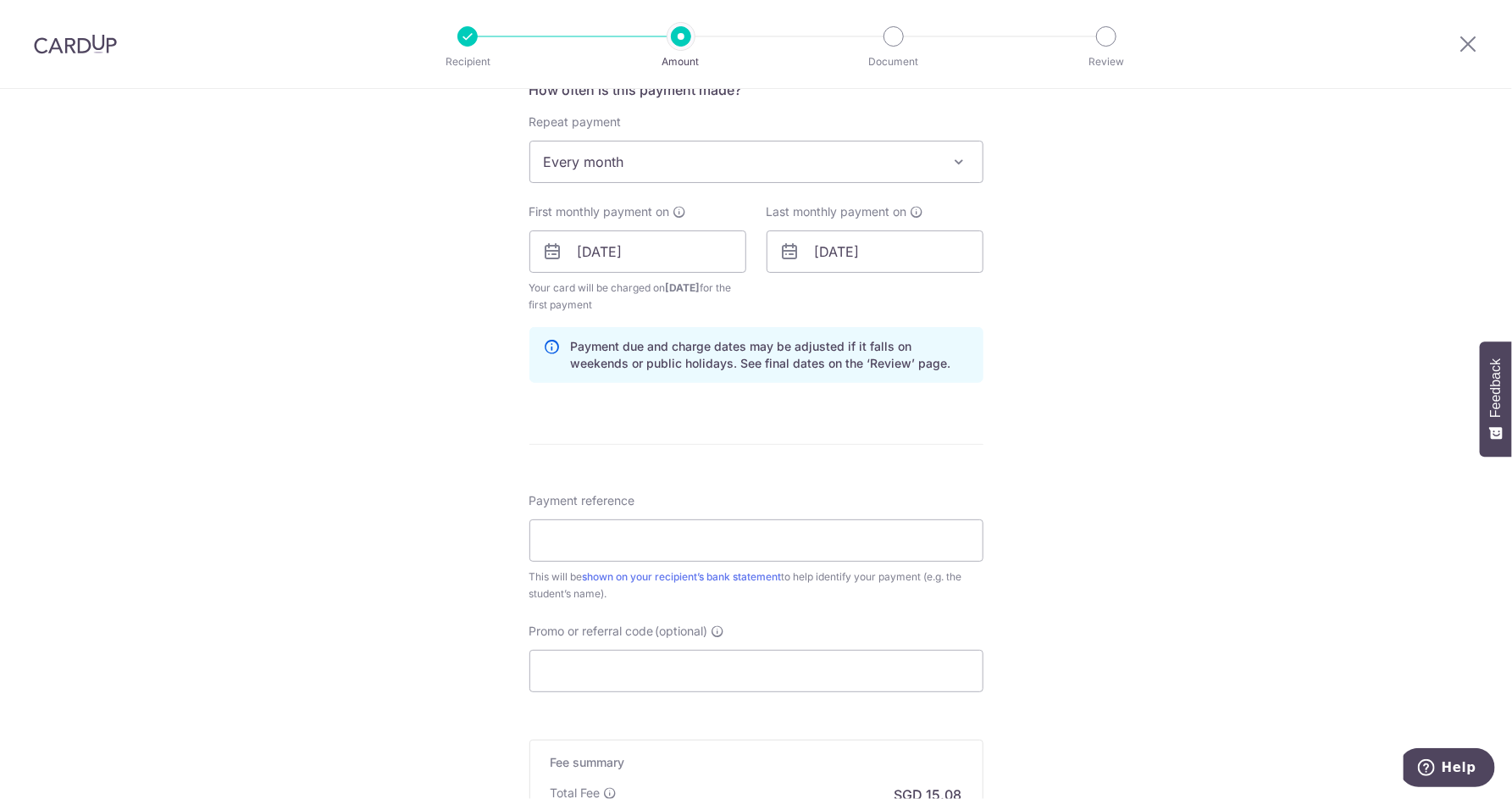
scroll to position [667, 0]
click at [868, 538] on input "Payment reference" at bounding box center [756, 538] width 454 height 42
type input "[PERSON_NAME]"
click at [1189, 578] on div "Tell us more about your payment Enter payment amount SGD 580.00 580.00 Select C…" at bounding box center [756, 230] width 1512 height 1618
click at [744, 669] on input "Promo or referral code (optional)" at bounding box center [756, 668] width 454 height 42
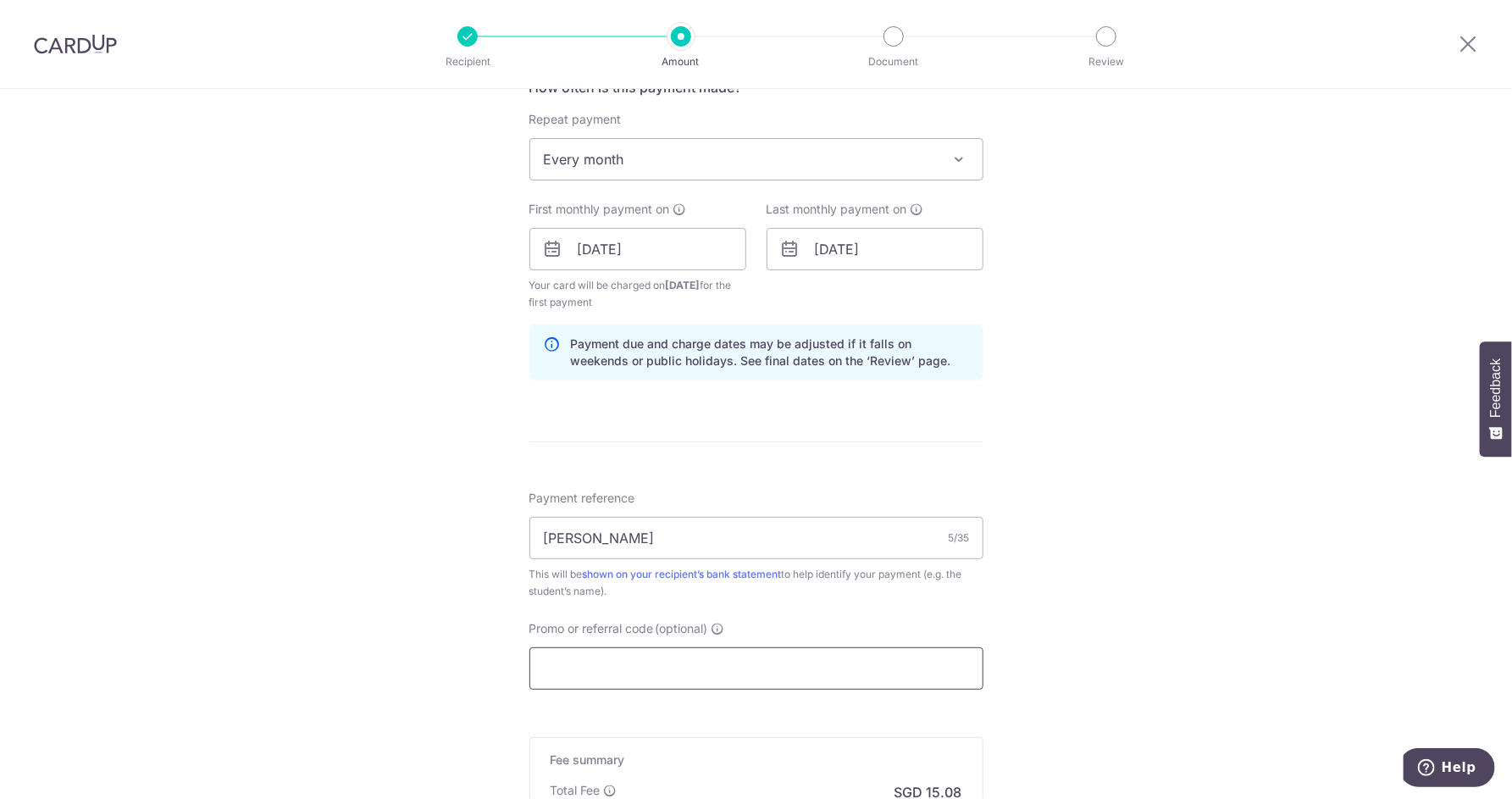
click at [744, 669] on input "Promo or referral code (optional)" at bounding box center [756, 668] width 454 height 42
click at [743, 669] on input "Promo or referral code (optional)" at bounding box center [756, 668] width 454 height 42
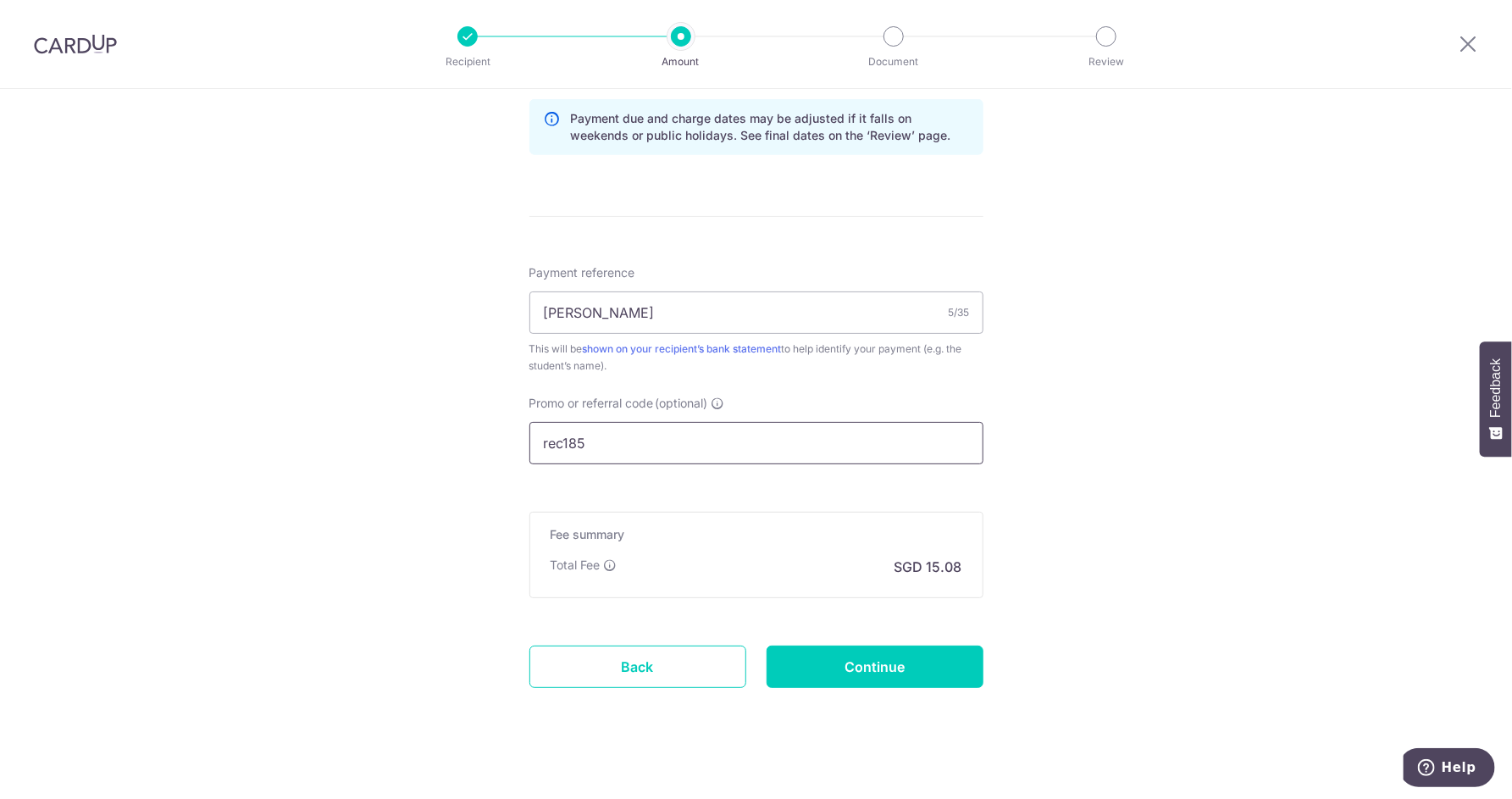
scroll to position [908, 0]
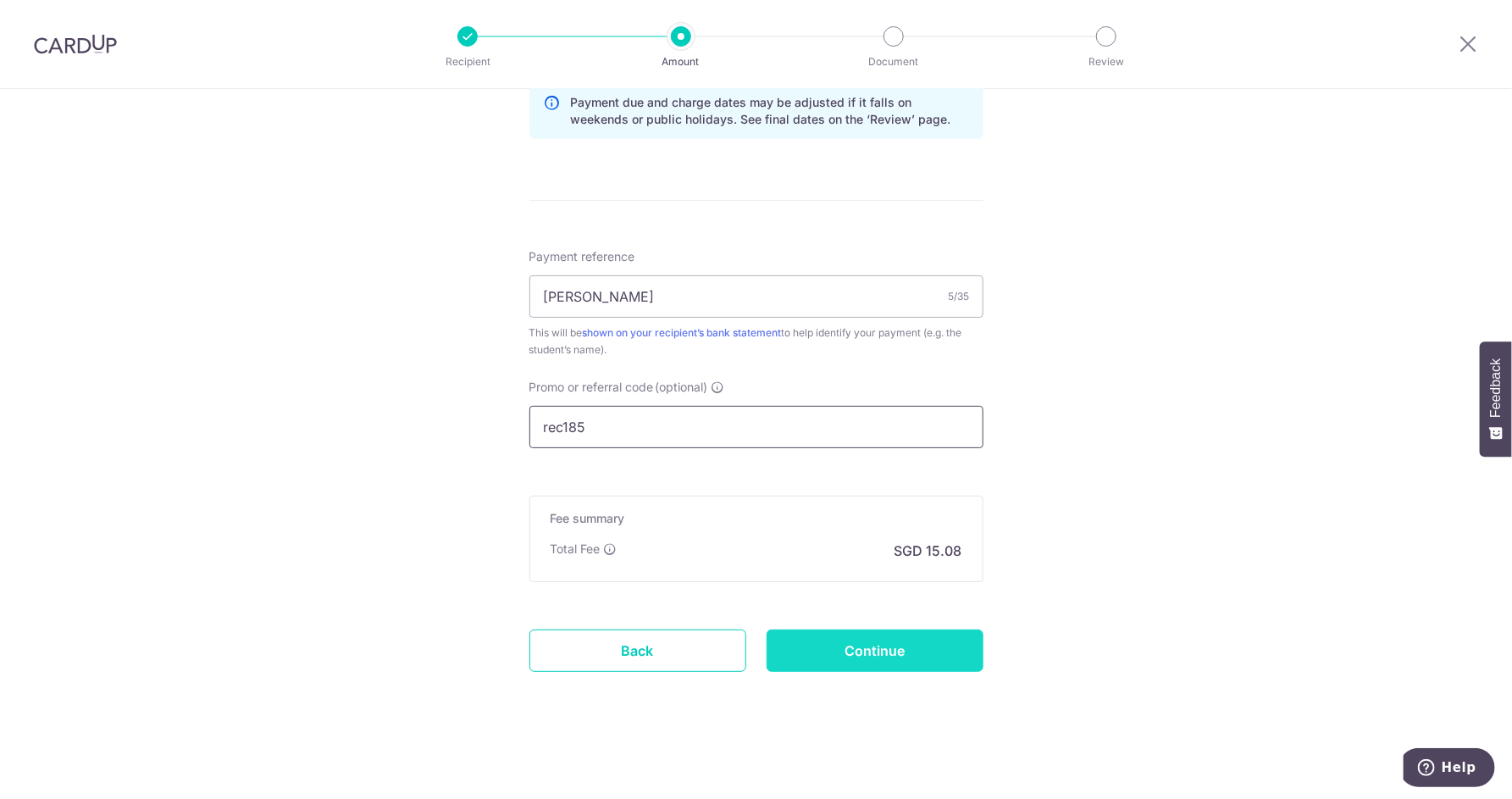
type input "rec185"
click at [902, 646] on input "Continue" at bounding box center [875, 650] width 217 height 42
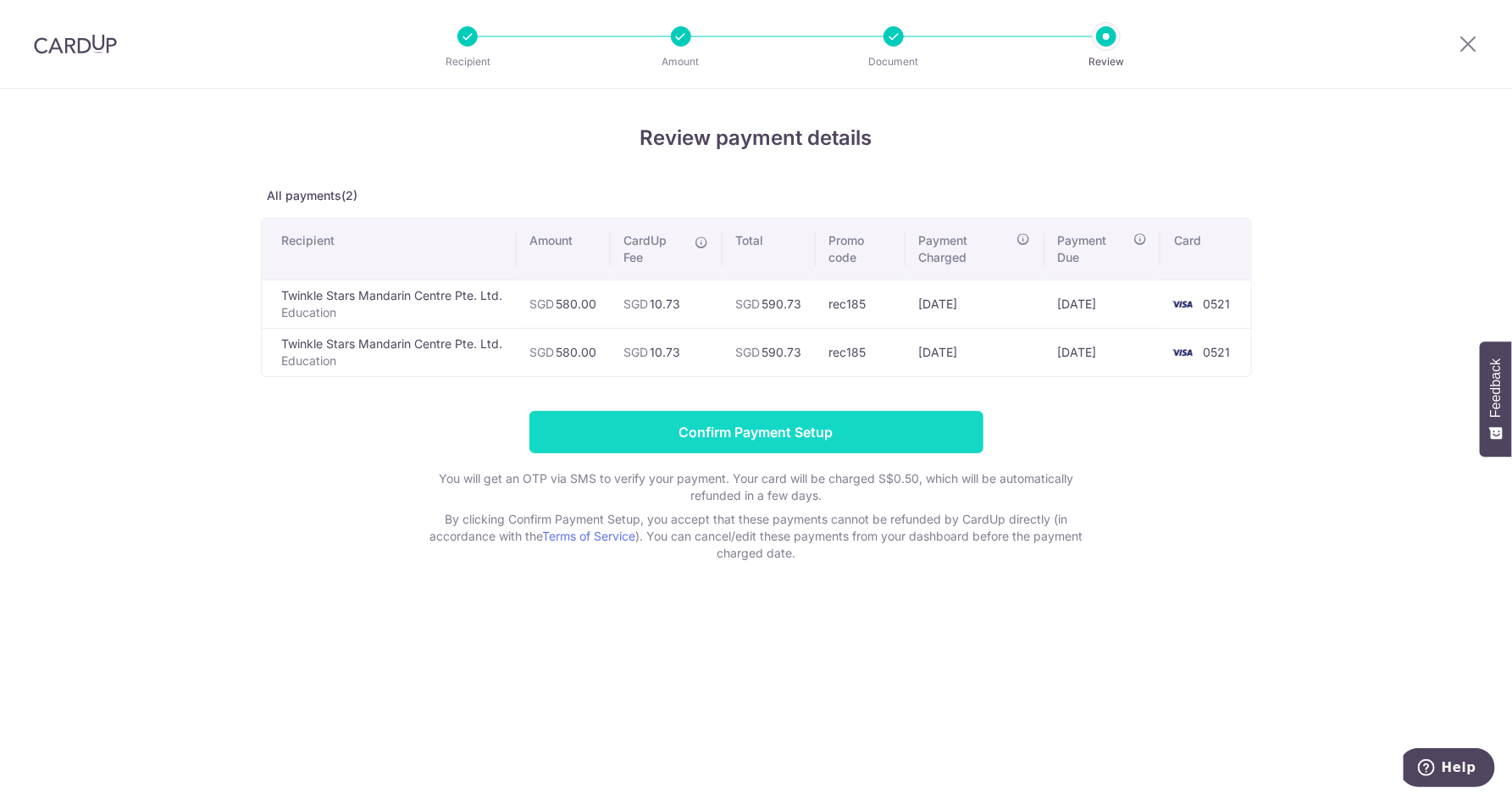
click at [800, 438] on input "Confirm Payment Setup" at bounding box center [756, 432] width 454 height 42
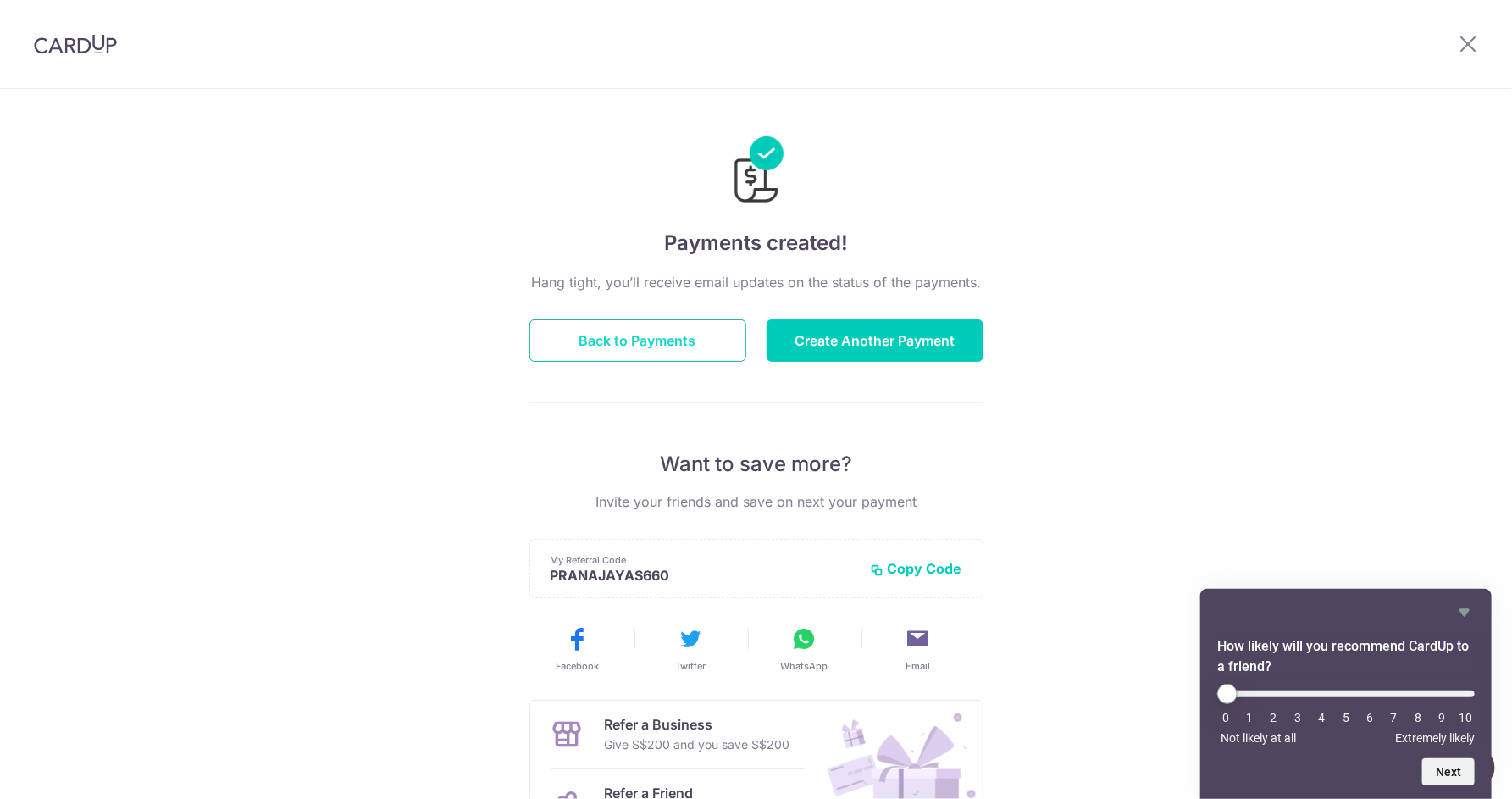
click at [656, 340] on button "Back to Payments" at bounding box center [638, 341] width 217 height 42
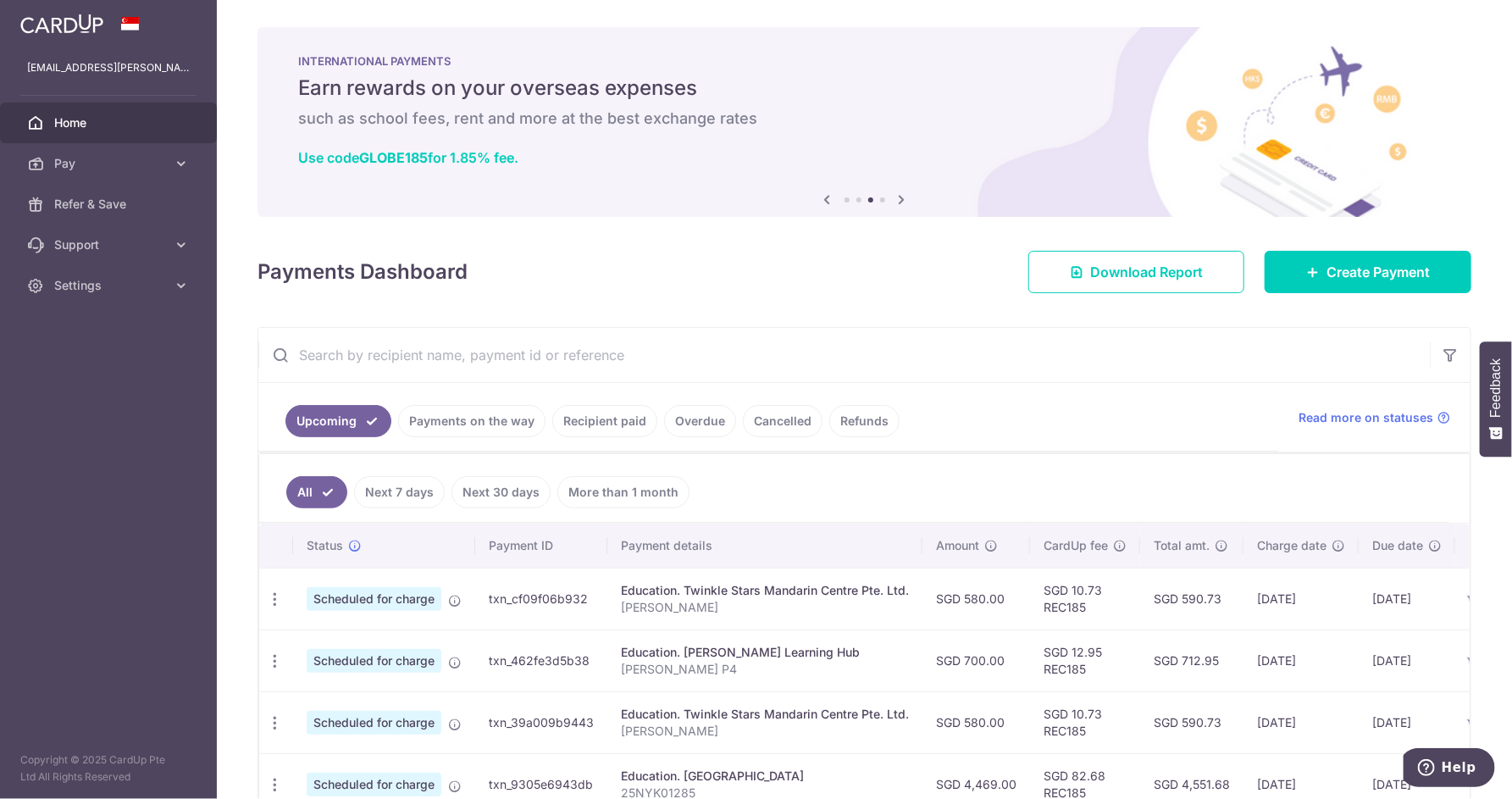
click at [111, 131] on span "Home" at bounding box center [110, 123] width 111 height 17
